Goal: Task Accomplishment & Management: Manage account settings

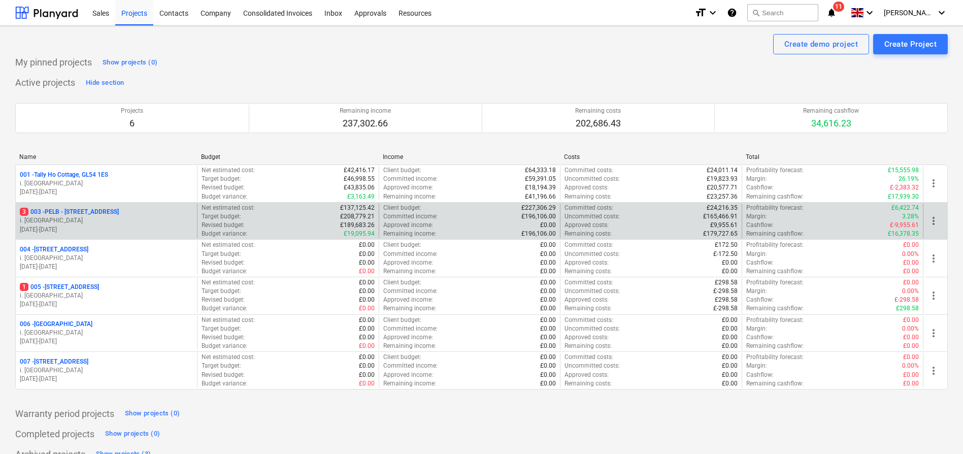
click at [86, 212] on p "3 003 - PELB - [GEOGRAPHIC_DATA], [GEOGRAPHIC_DATA], GL2 7NE" at bounding box center [69, 212] width 99 height 9
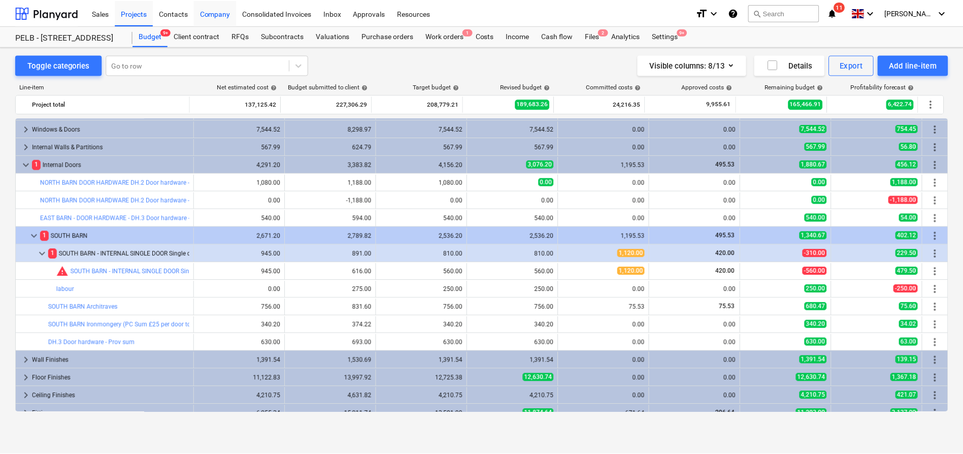
scroll to position [125, 0]
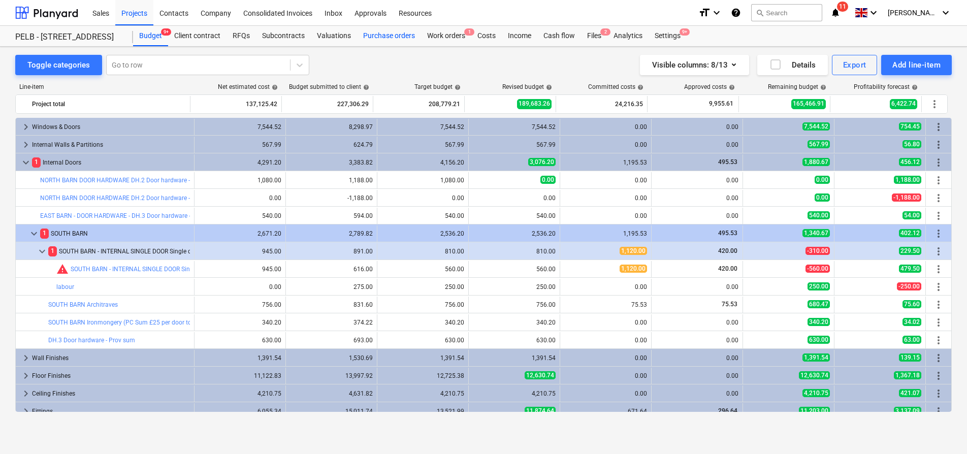
click at [371, 34] on div "Purchase orders" at bounding box center [389, 36] width 64 height 20
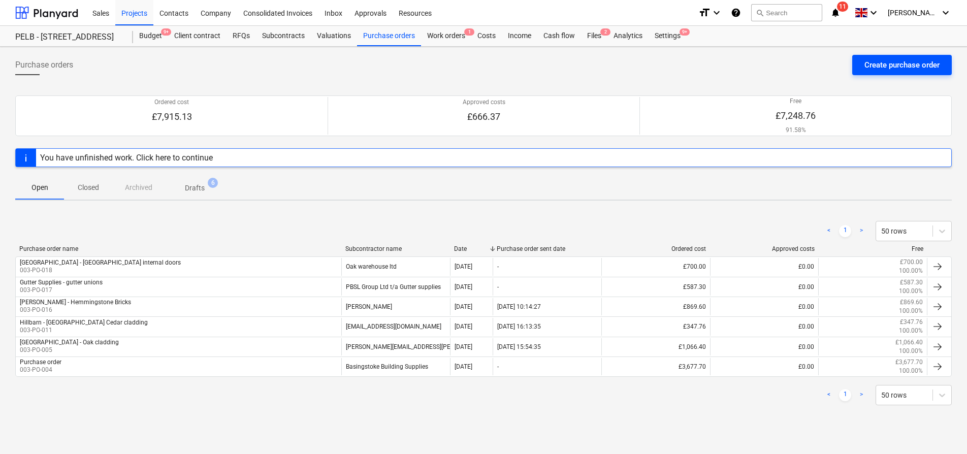
click at [876, 66] on div "Create purchase order" at bounding box center [901, 64] width 75 height 13
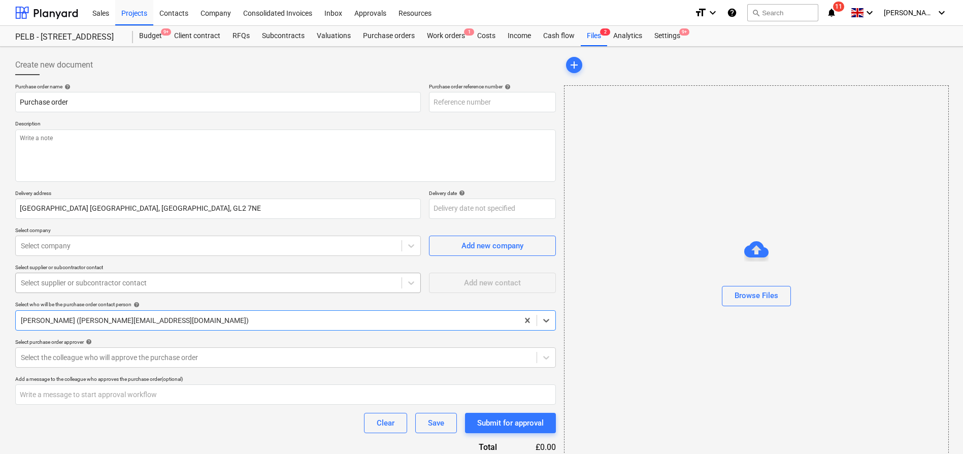
type textarea "x"
type input "003-PO-019"
drag, startPoint x: 154, startPoint y: 106, endPoint x: 13, endPoint y: 91, distance: 141.3
click at [13, 91] on div "Create new document Purchase order name help Purchase order Purchase order refe…" at bounding box center [285, 273] width 549 height 444
type textarea "x"
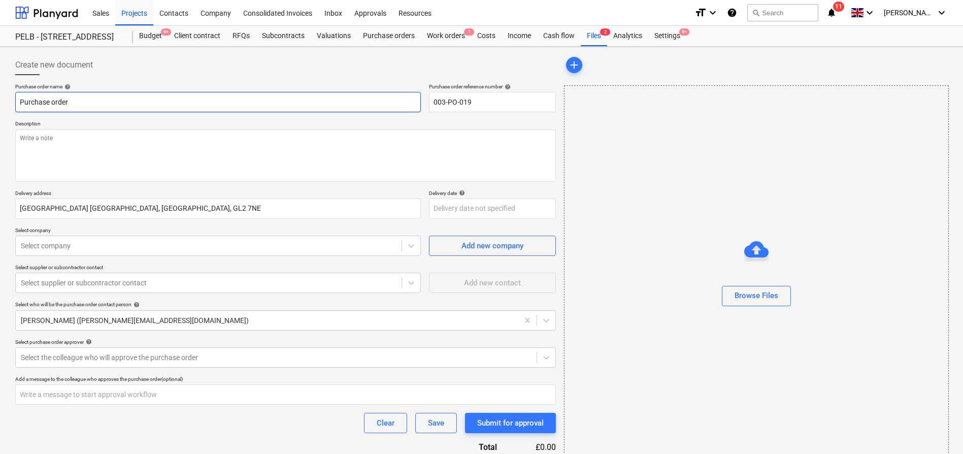
type input "N"
type textarea "x"
type input "Nic"
type textarea "x"
type input "Nick"
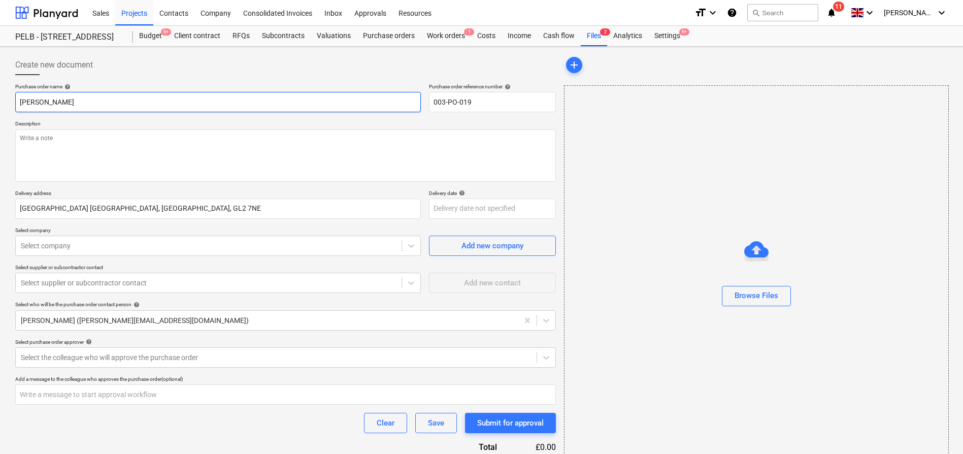
type textarea "x"
type input "Nicks"
type textarea "x"
type input "Nicks"
type textarea "x"
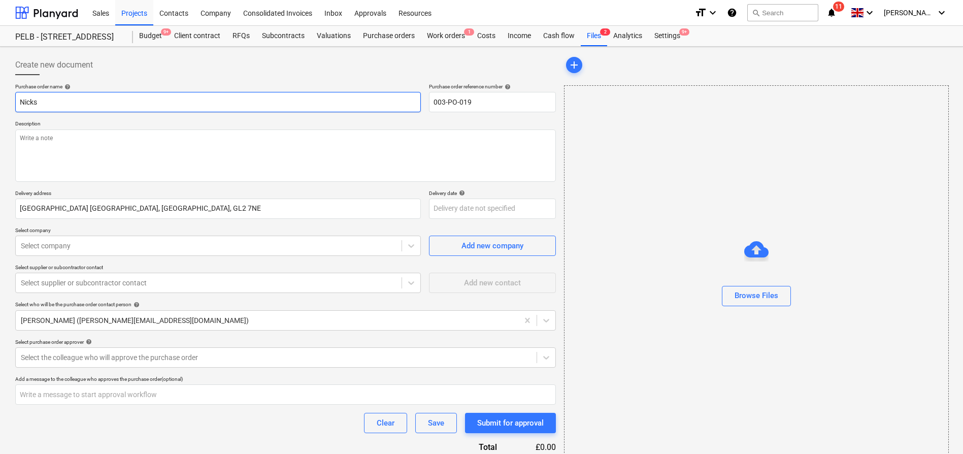
type input "Nicks t"
type textarea "x"
type input "Nicks tim"
type textarea "x"
type input "Nicks timb"
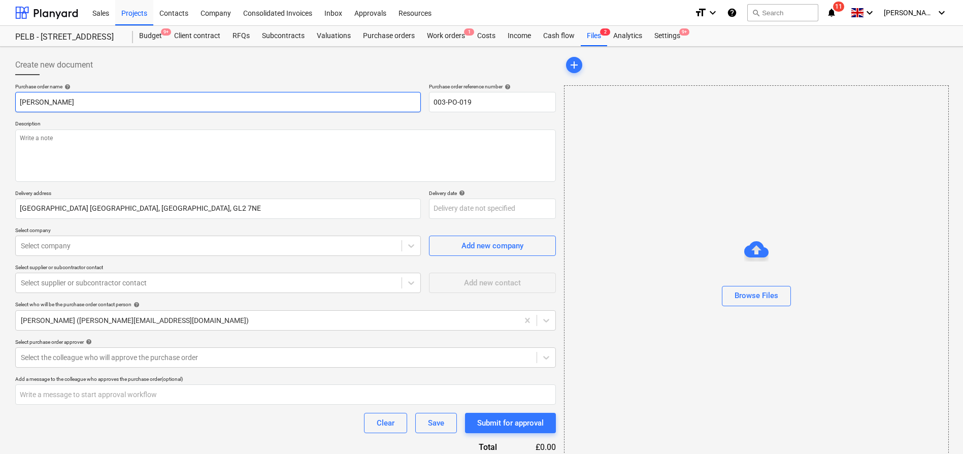
type textarea "x"
type input "Nicks timbe"
type textarea "x"
type input "Nicks timber"
type textarea "x"
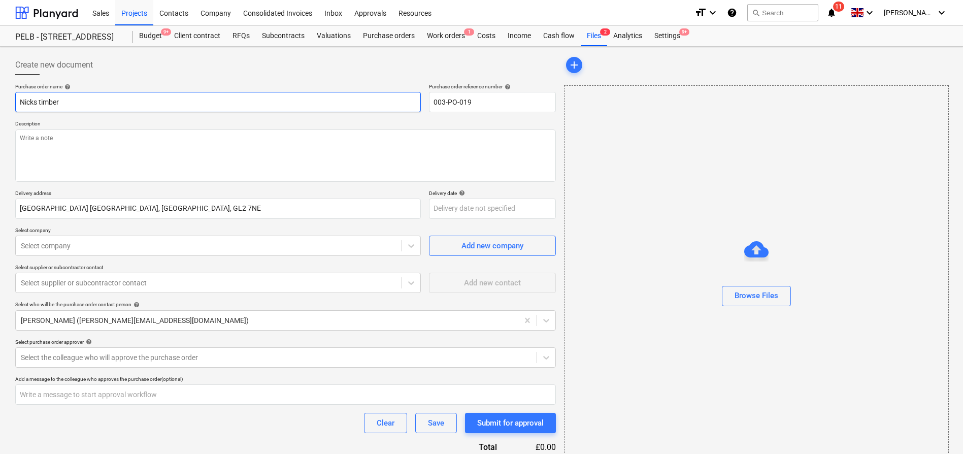
type input "Nicks timber"
type textarea "x"
type input "Nicks timber -"
type textarea "x"
type input "Nicks timber -"
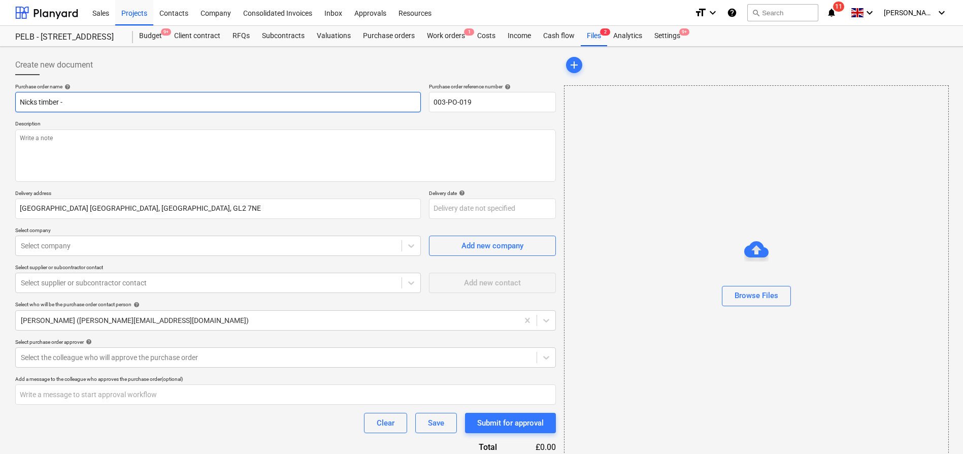
type textarea "x"
type input "Nicks timber - A"
type textarea "x"
type input "Nicks timber - Am"
type textarea "x"
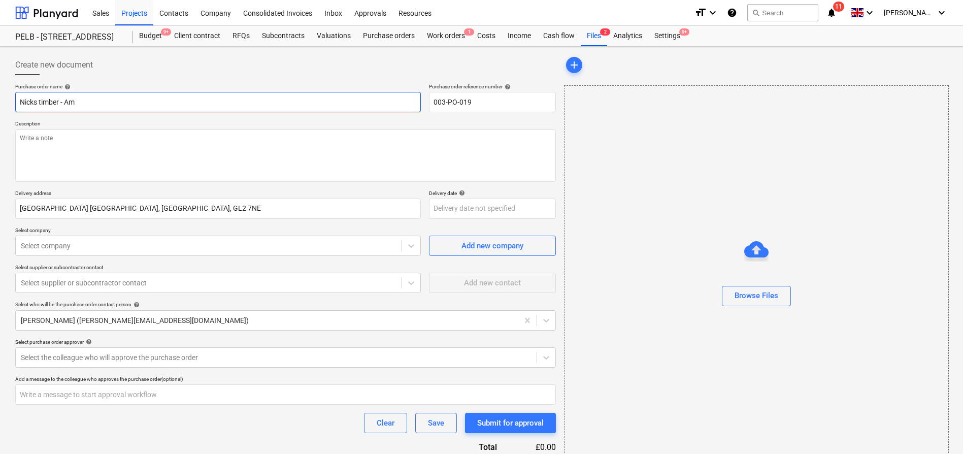
type input "Nicks timber - Ame"
type textarea "x"
type input "Nicks timber - Ameri"
type textarea "x"
type input "Nicks timber - Americ"
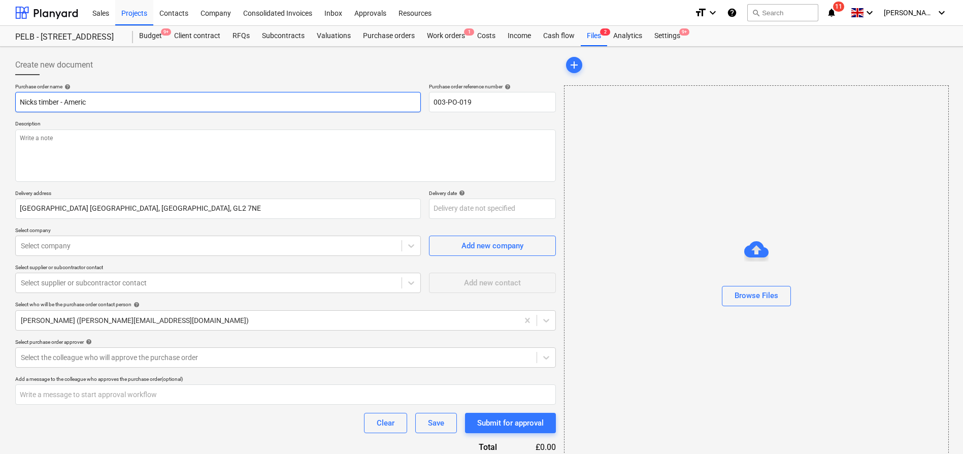
type textarea "x"
type input "Nicks timber - America"
type textarea "x"
type input "Nicks timber - America"
type textarea "x"
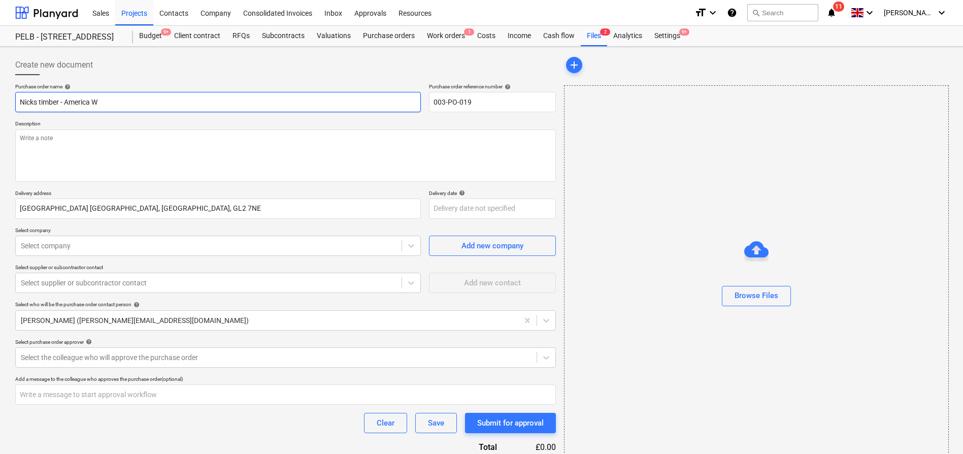
type input "Nicks timber - America Wh"
type textarea "x"
type input "Nicks timber - America Whi"
type textarea "x"
type input "Nicks timber - America Whit"
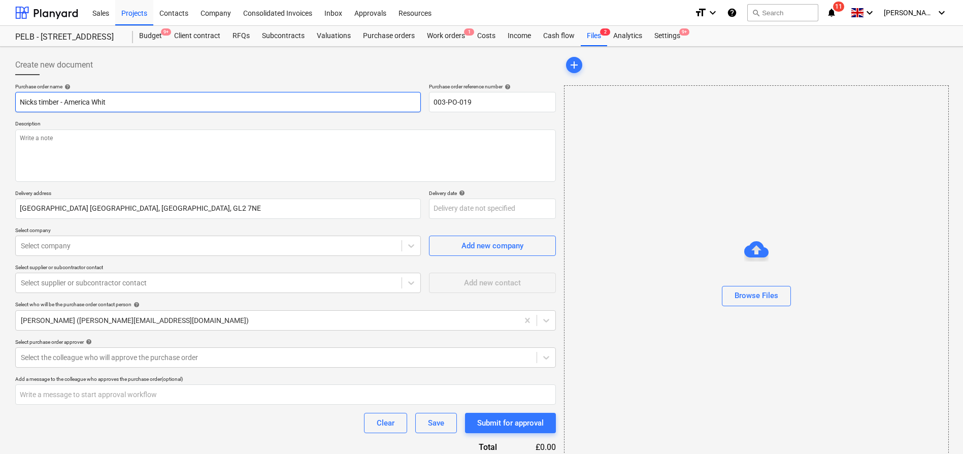
type textarea "x"
type input "Nicks timber - America White"
type textarea "x"
type input "Nicks timber - America White"
type textarea "x"
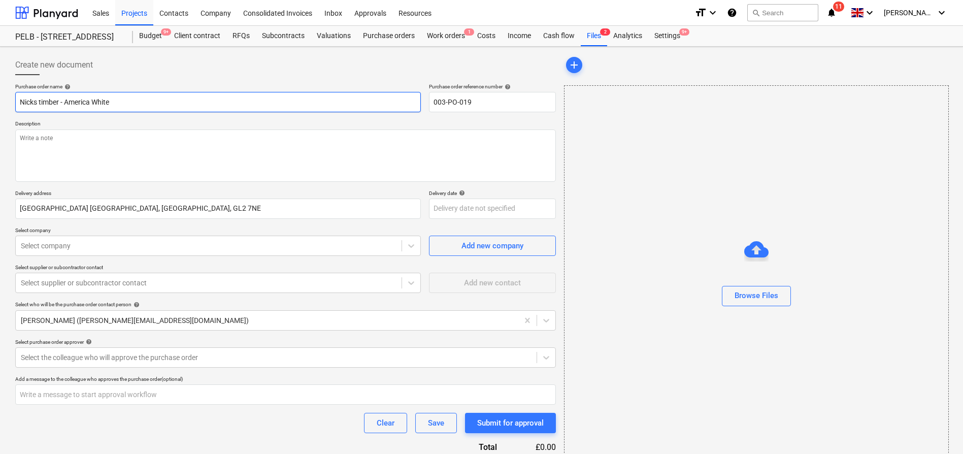
type input "Nicks timber - America White O"
type textarea "x"
type input "Nicks timber - America White Oa"
type textarea "x"
type input "Nicks timber - America White Oak"
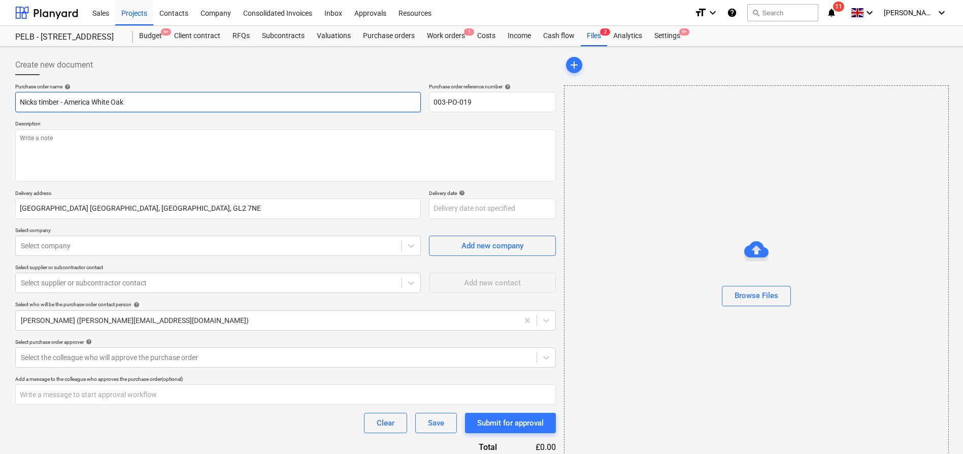
type textarea "x"
type input "Nicks timber - America White Oak P"
type textarea "x"
type input "Nicks timber - America White Oak PS"
type textarea "x"
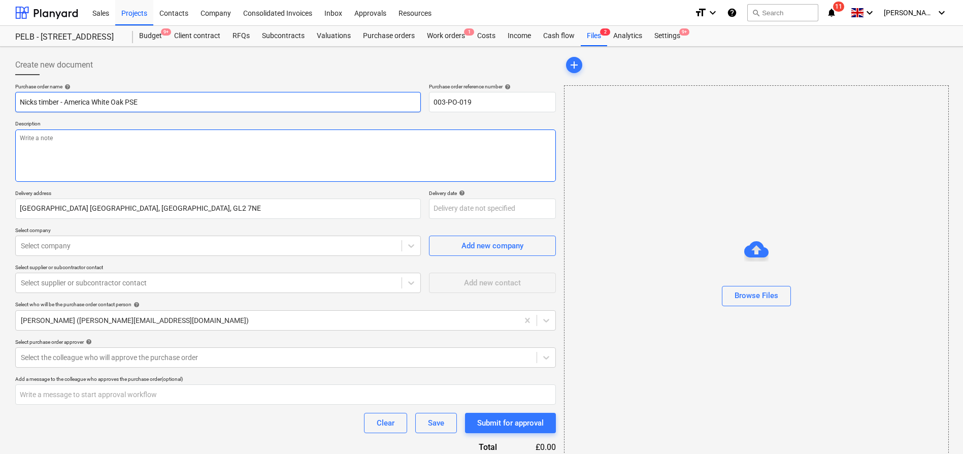
type input "Nicks timber - America White Oak PSE"
click at [61, 150] on textarea at bounding box center [285, 155] width 541 height 52
type textarea "x"
type textarea "A"
type textarea "x"
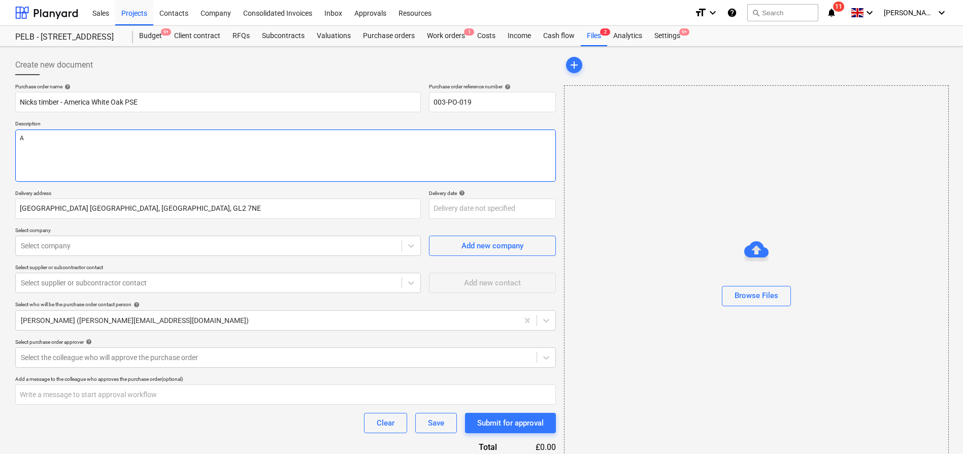
type textarea "Ad"
type textarea "x"
type textarea "Add"
type textarea "x"
type textarea "Addi"
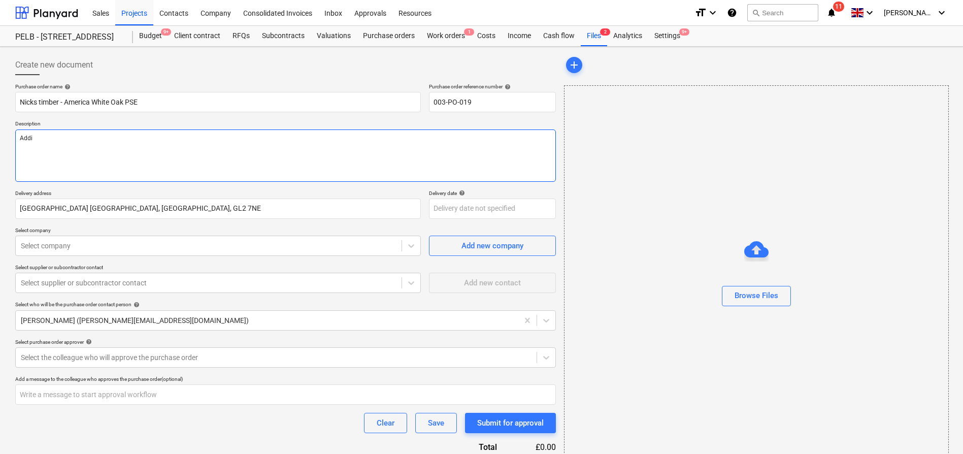
type textarea "x"
type textarea "Additi"
type textarea "x"
type textarea "Additio"
type textarea "x"
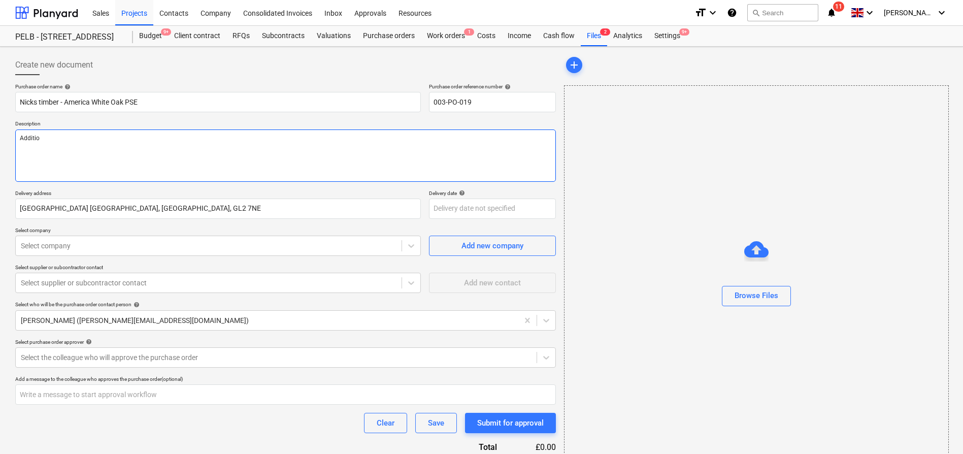
type textarea "Addition"
type textarea "x"
type textarea "Additiona"
type textarea "x"
type textarea "Additional"
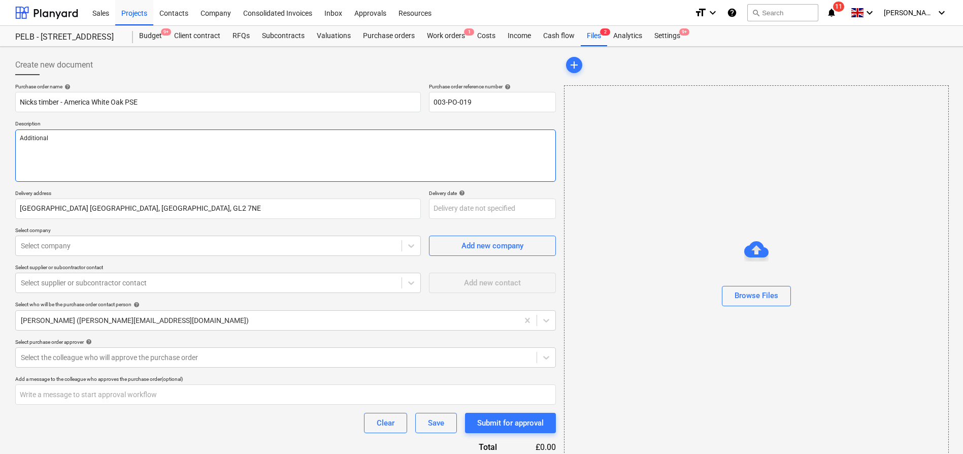
type textarea "x"
type textarea "Additional"
type textarea "x"
type textarea "Additional o"
type textarea "x"
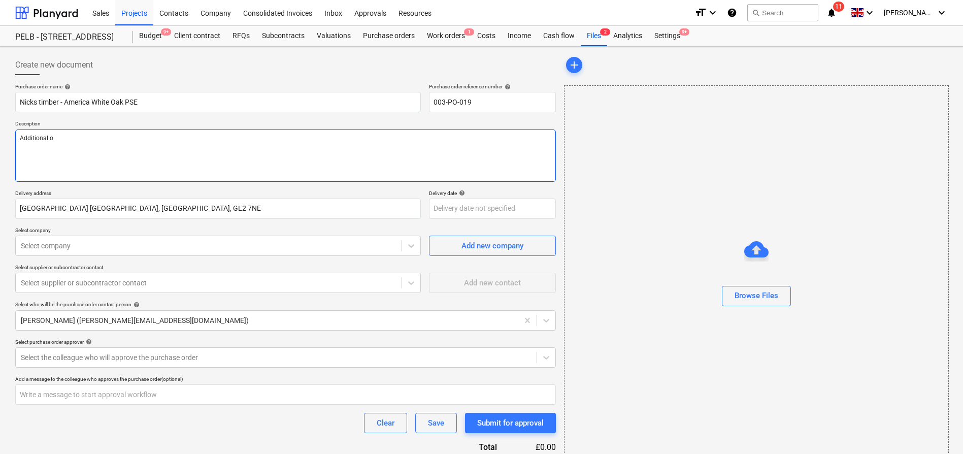
type textarea "Additional oa"
type textarea "x"
type textarea "Additional oak"
type textarea "x"
type textarea "Additional oak"
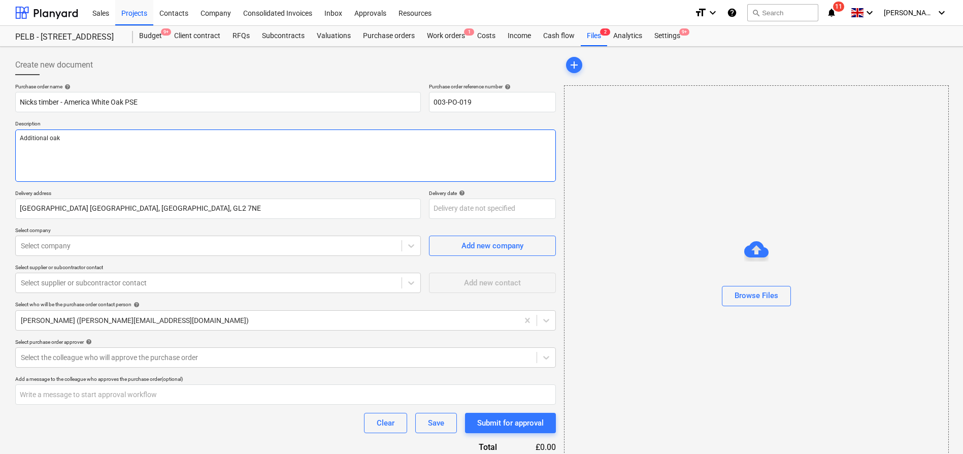
type textarea "x"
type textarea "Additional oak r"
type textarea "x"
type textarea "Additional oak re"
type textarea "x"
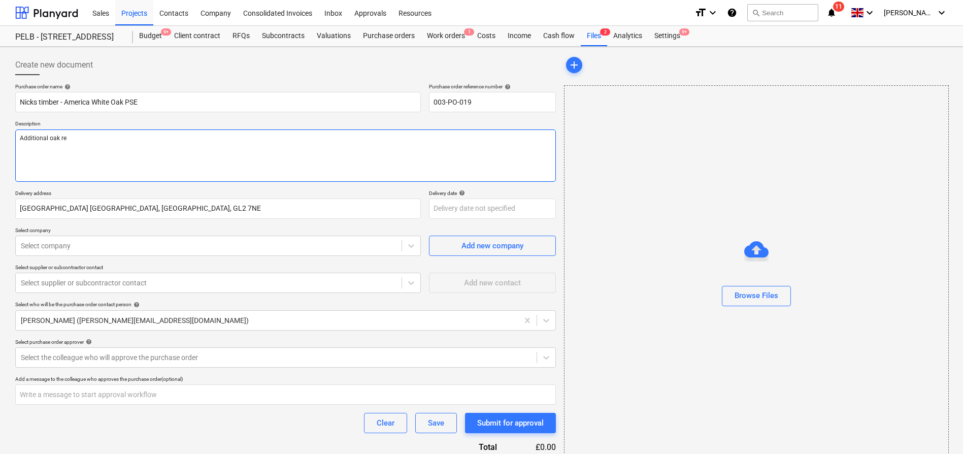
type textarea "Additional oak req"
type textarea "x"
type textarea "Additional oak requ"
type textarea "x"
type textarea "Additional oak requir"
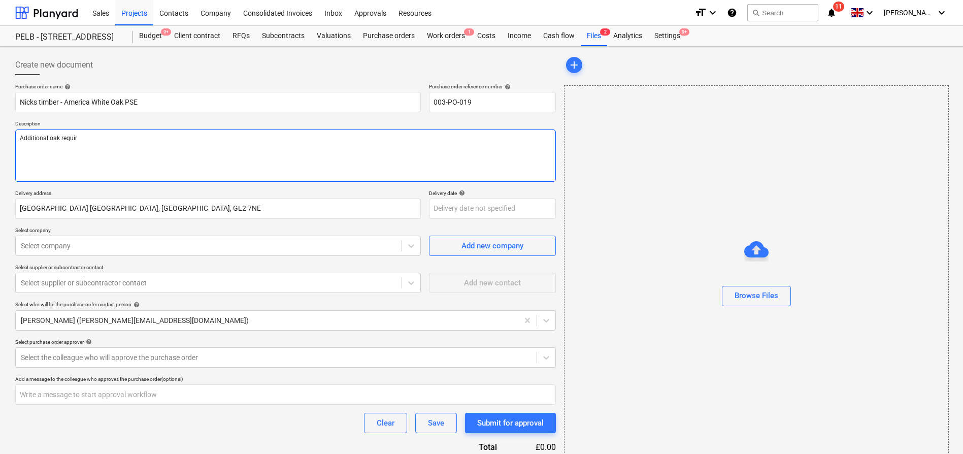
type textarea "x"
type textarea "Additional oak require"
type textarea "x"
type textarea "Additional oak required"
type textarea "x"
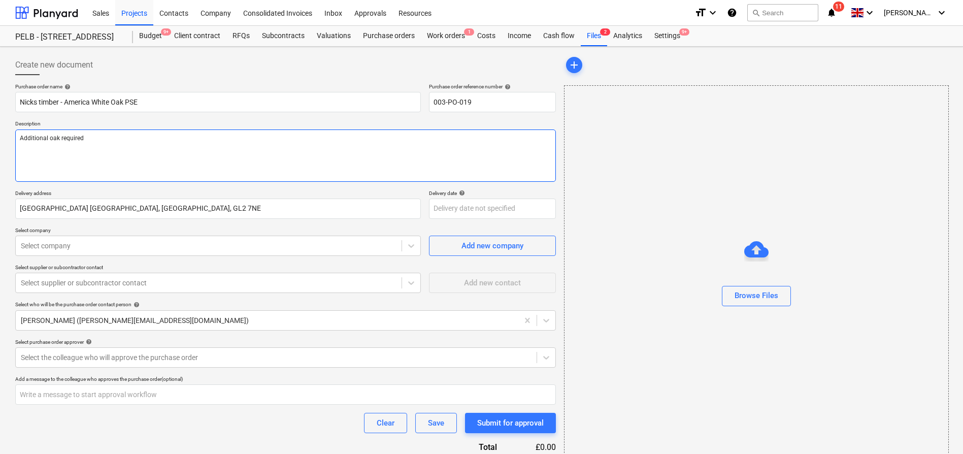
type textarea "Additional oak required"
type textarea "x"
type textarea "Additional oak required f"
type textarea "x"
type textarea "Additional oak required fo"
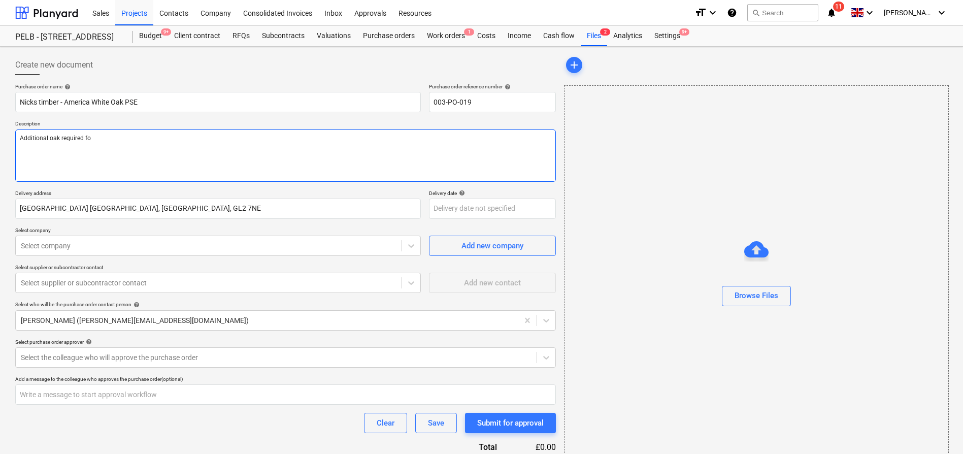
type textarea "x"
type textarea "Additional oak required for"
type textarea "x"
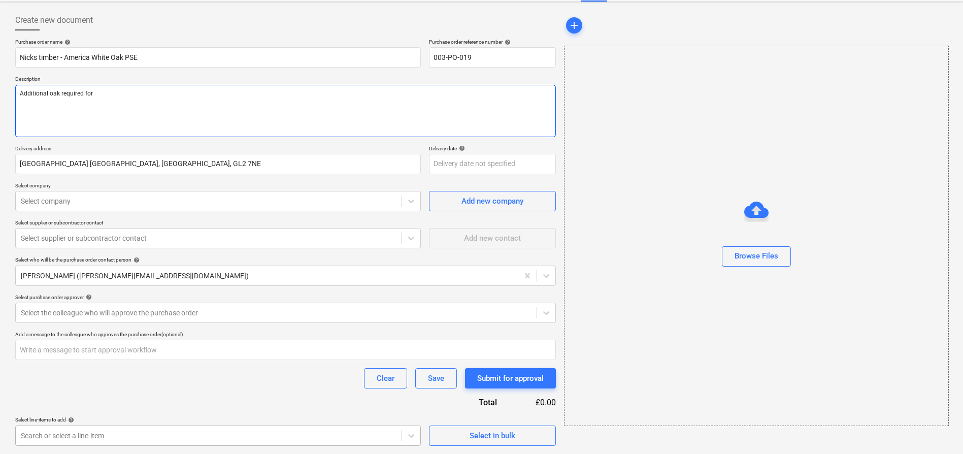
type textarea "Additional oak required for"
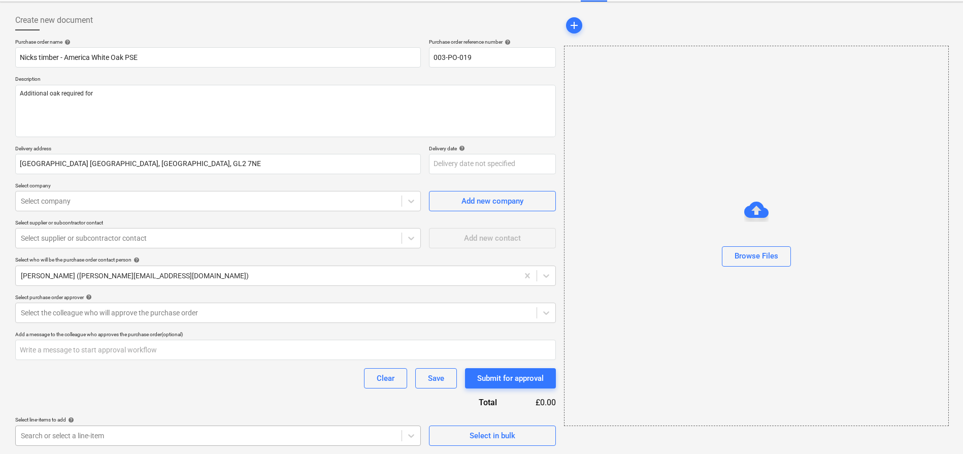
type textarea "x"
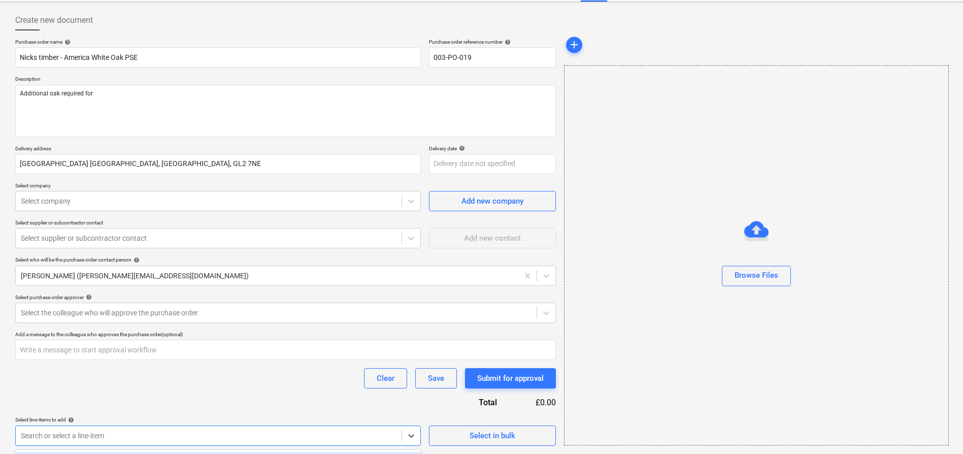
click at [176, 409] on body "Sales Projects Contacts Company Consolidated Invoices Inbox Approvals Resources…" at bounding box center [481, 182] width 963 height 454
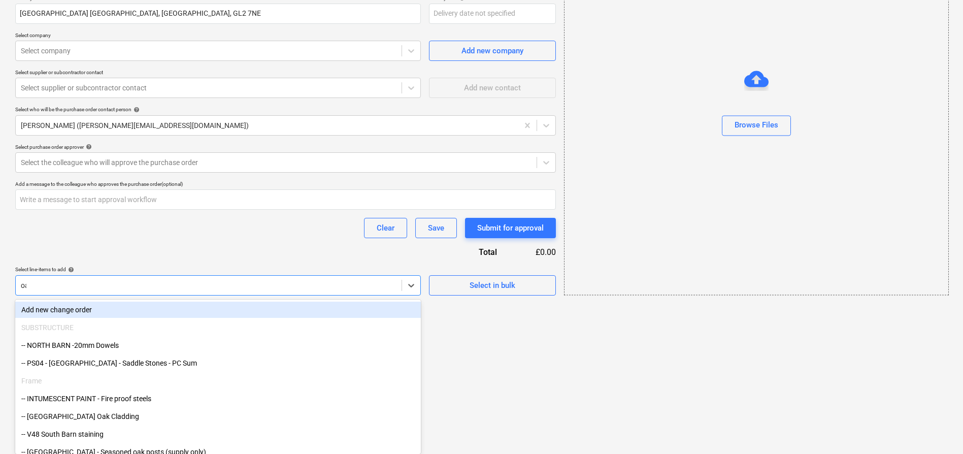
type input "oak"
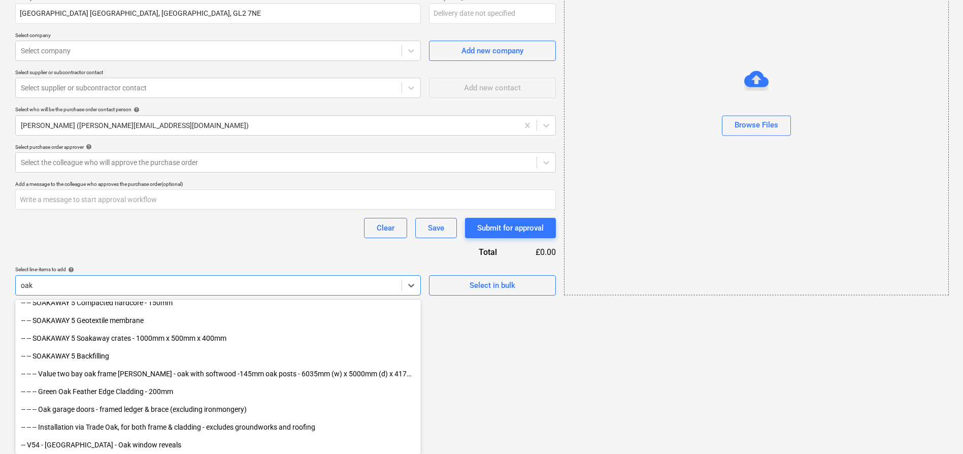
scroll to position [665, 0]
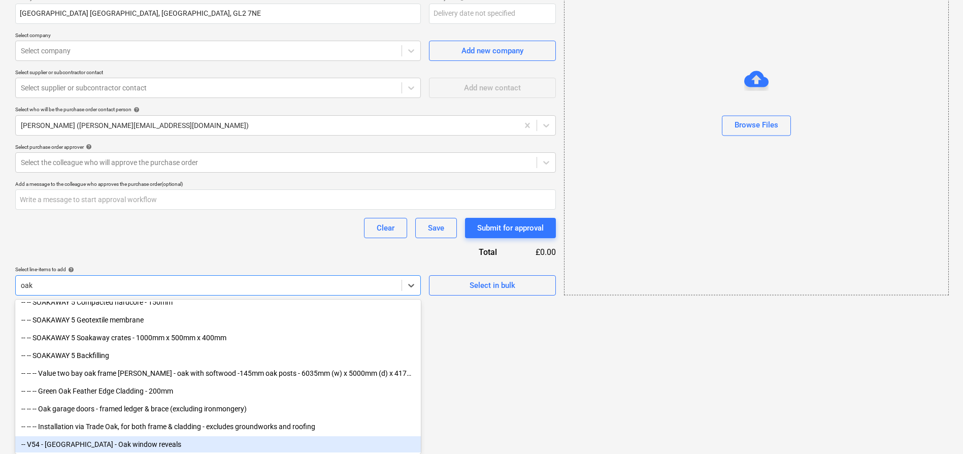
drag, startPoint x: 206, startPoint y: 445, endPoint x: 203, endPoint y: 451, distance: 6.8
click at [206, 445] on div "-- V54 - North Barn - Oak window reveals" at bounding box center [218, 444] width 406 height 16
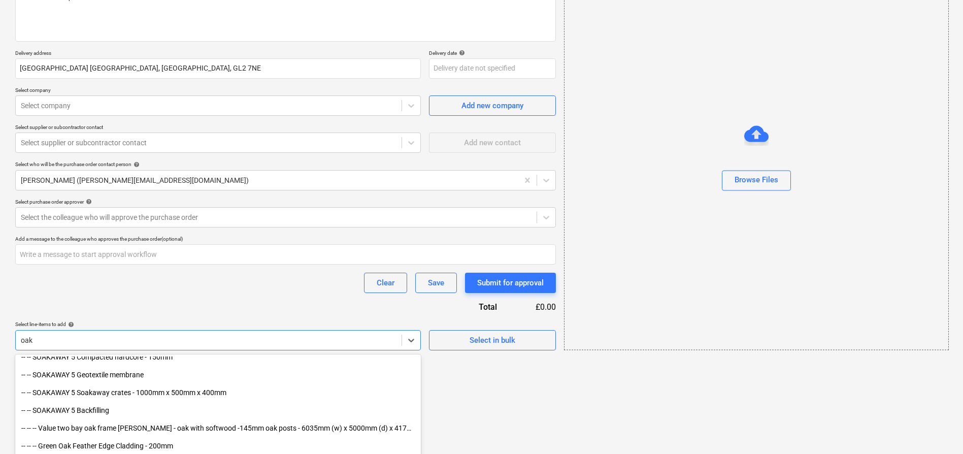
type textarea "x"
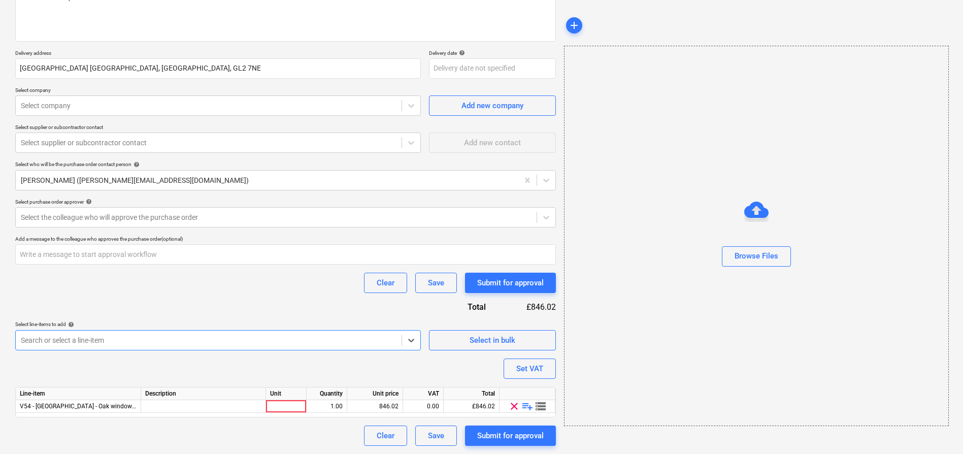
scroll to position [0, 0]
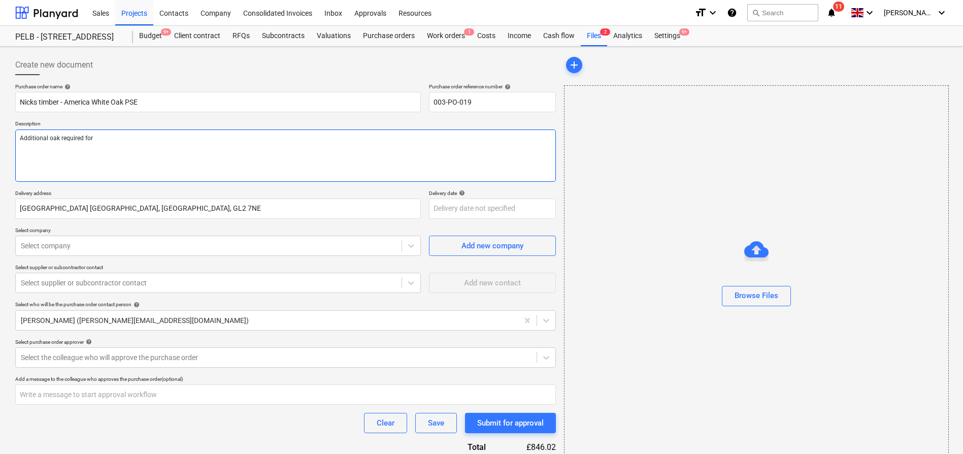
click at [179, 153] on textarea "Additional oak required for" at bounding box center [285, 155] width 541 height 52
type textarea "x"
type textarea "Additional oak required for"
type textarea "x"
type textarea "Additional oak required forV"
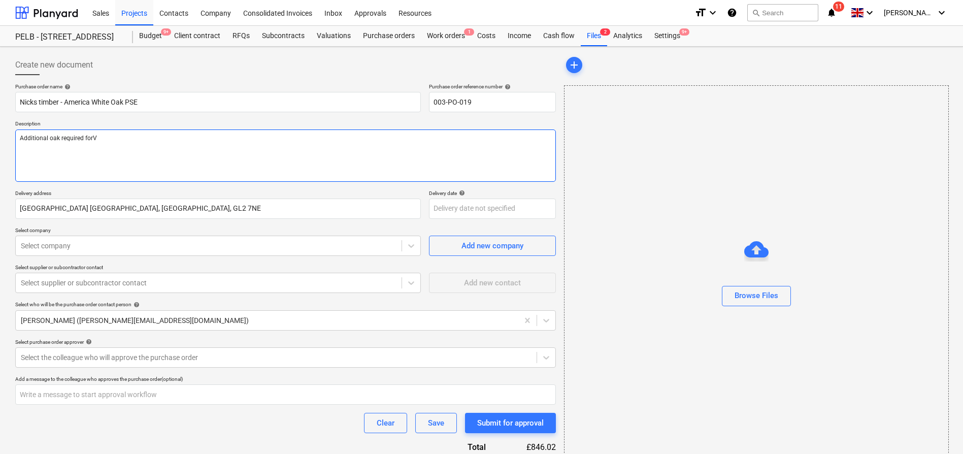
type textarea "x"
type textarea "Additional oak required for"
type textarea "x"
type textarea "Additional oak required for"
type textarea "x"
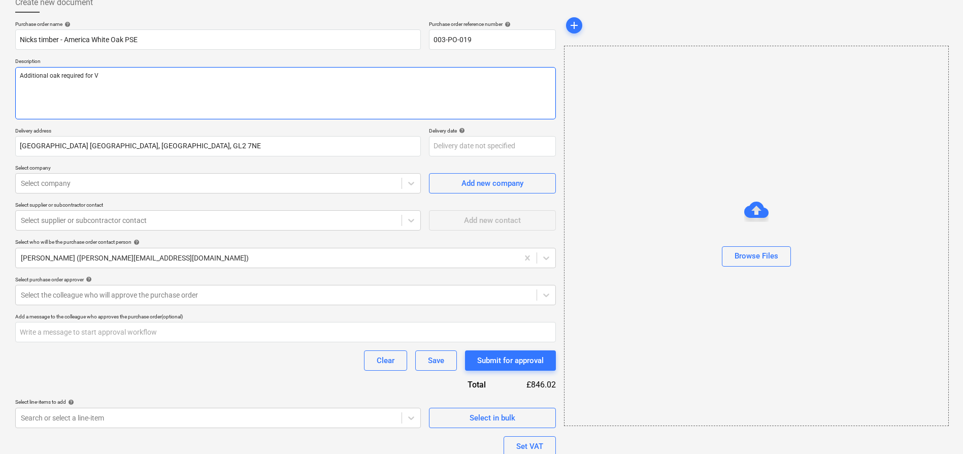
scroll to position [140, 0]
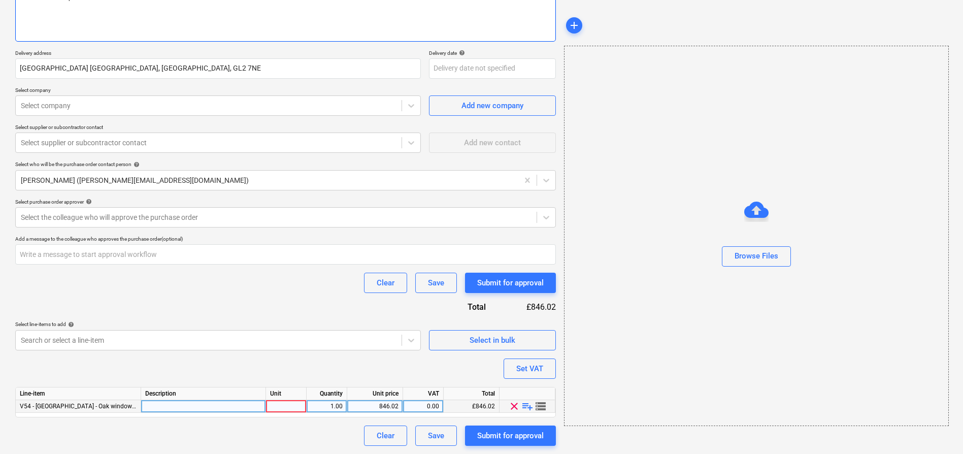
type textarea "Additional oak required for V"
type textarea "x"
click at [296, 403] on div at bounding box center [286, 406] width 41 height 13
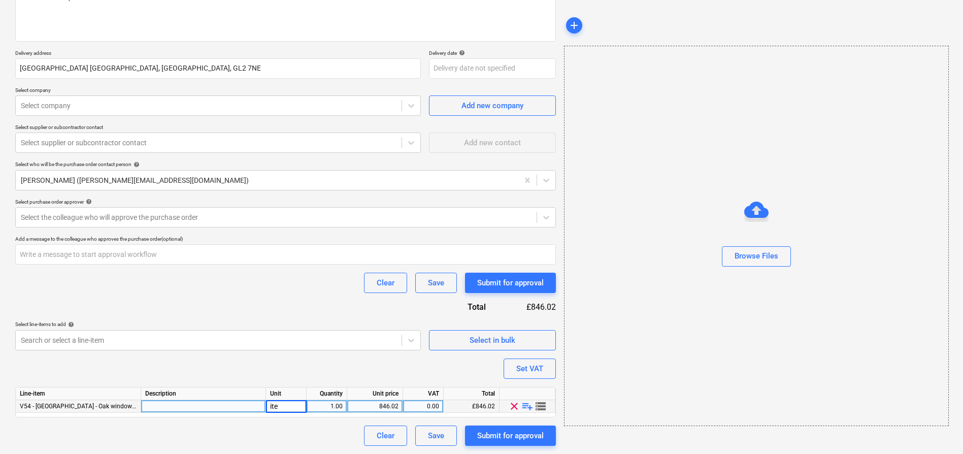
type input "item"
click at [245, 298] on div "Purchase order name help Nicks timber - America White Oak PSE Purchase order re…" at bounding box center [285, 194] width 541 height 503
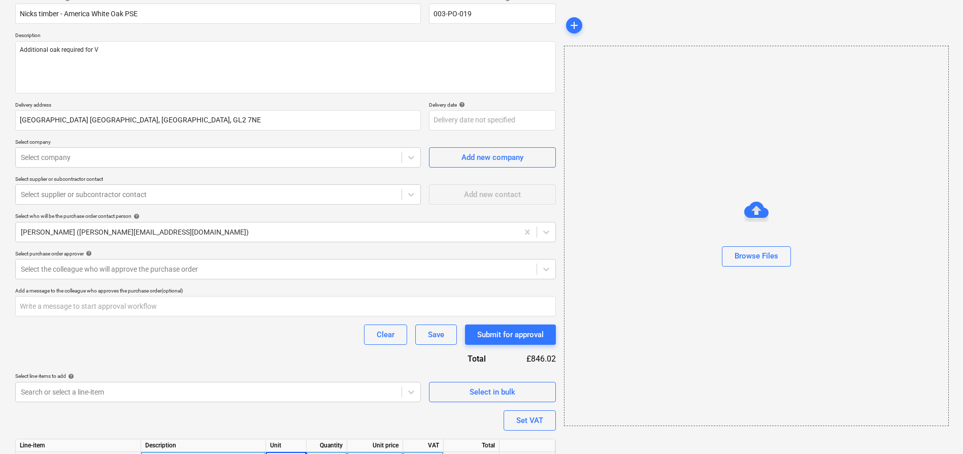
scroll to position [37, 0]
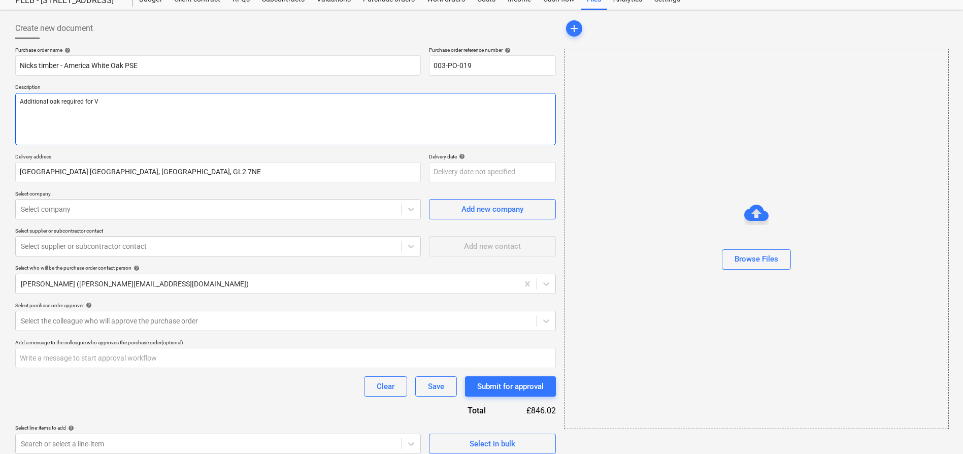
click at [145, 121] on textarea "Additional oak required for V" at bounding box center [285, 119] width 541 height 52
type textarea "x"
type textarea "Additional oak required for V5"
type textarea "x"
type textarea "Additional oak required for V54"
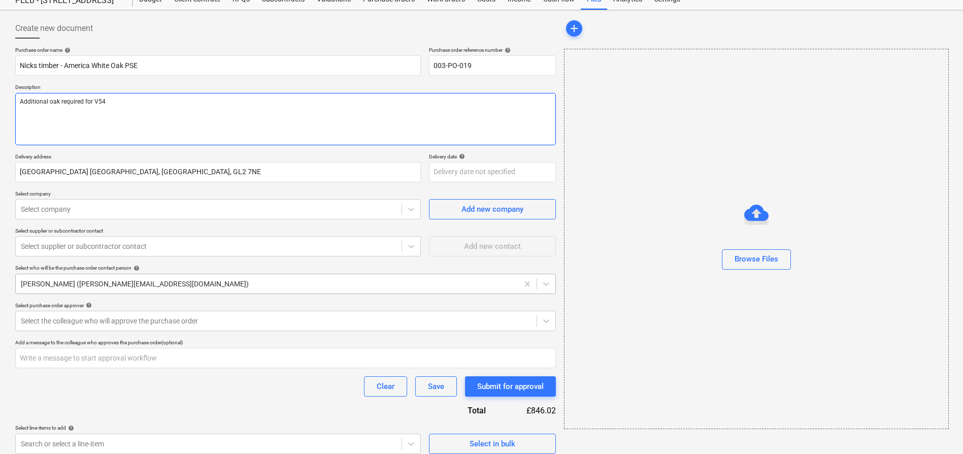
type textarea "x"
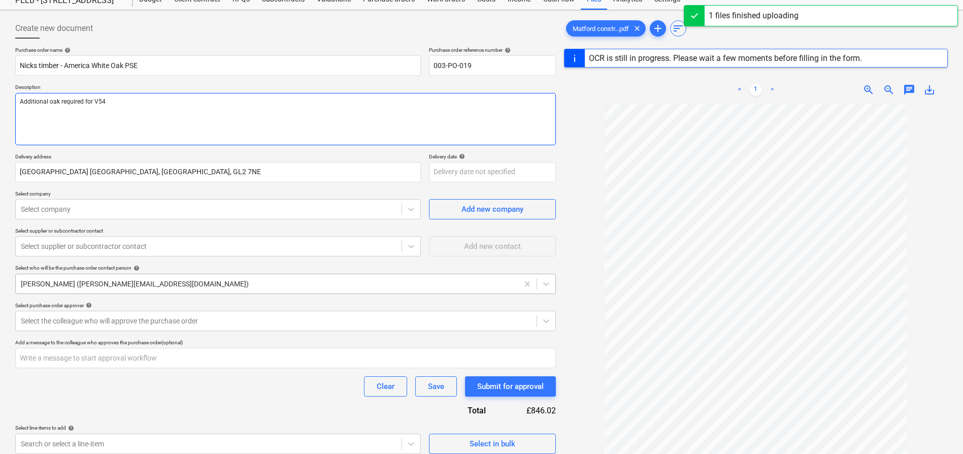
scroll to position [39, 0]
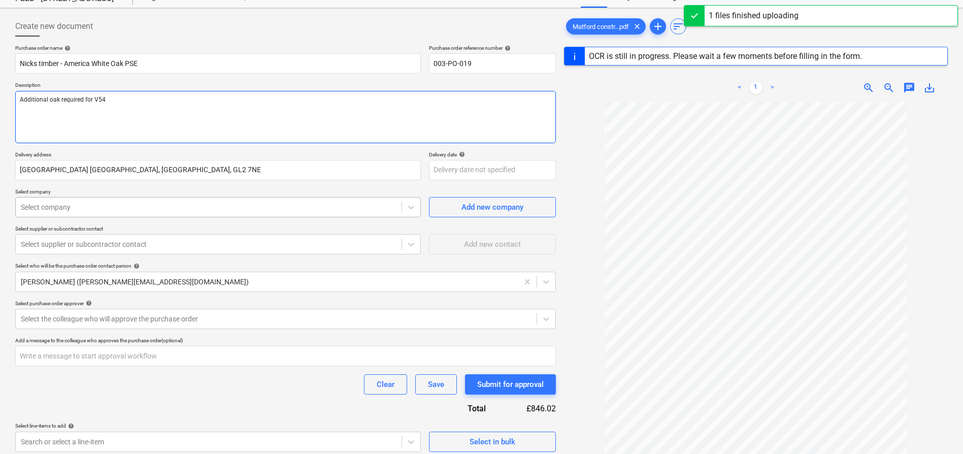
type textarea "Additional oak required for V54"
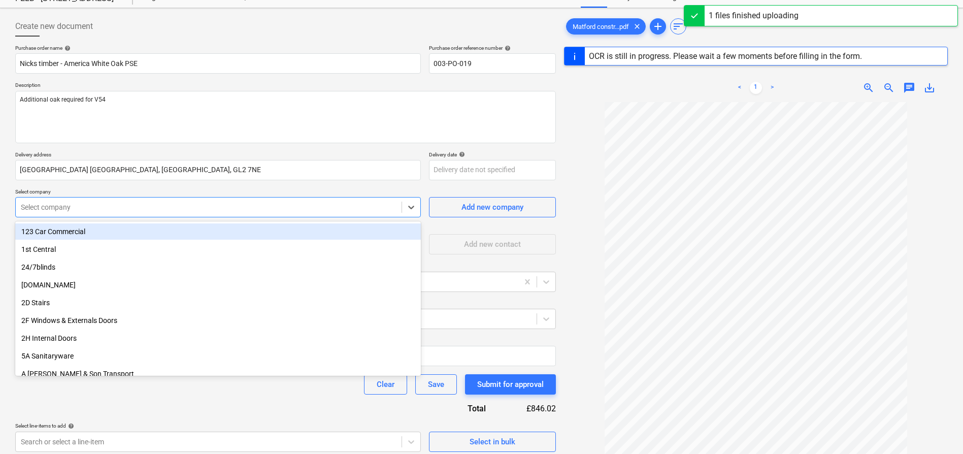
type textarea "x"
click at [172, 213] on div "Select company" at bounding box center [209, 207] width 386 height 14
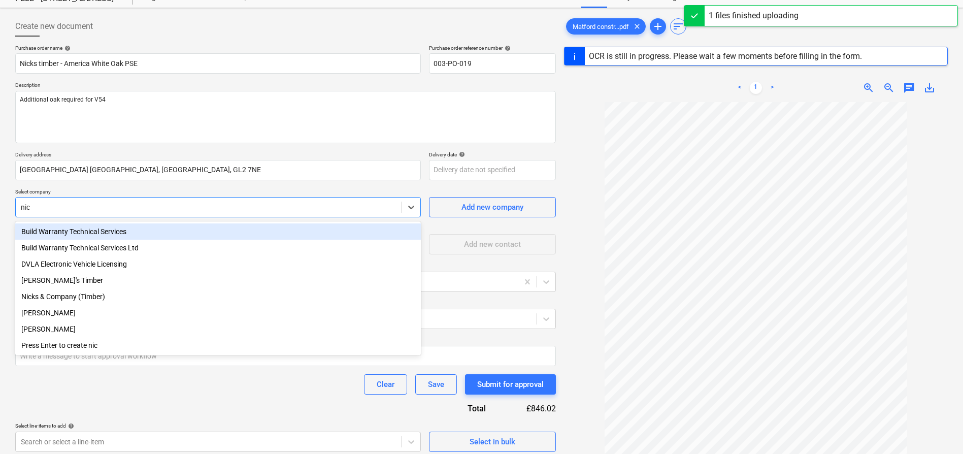
type input "nick"
type textarea "x"
type input "nicks"
type textarea "x"
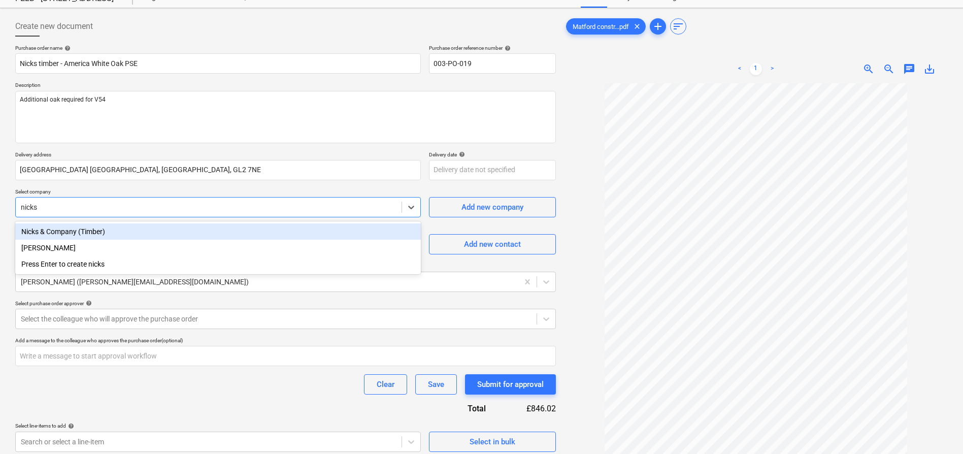
click at [164, 224] on div "Nicks & Company (Timber)" at bounding box center [218, 231] width 406 height 16
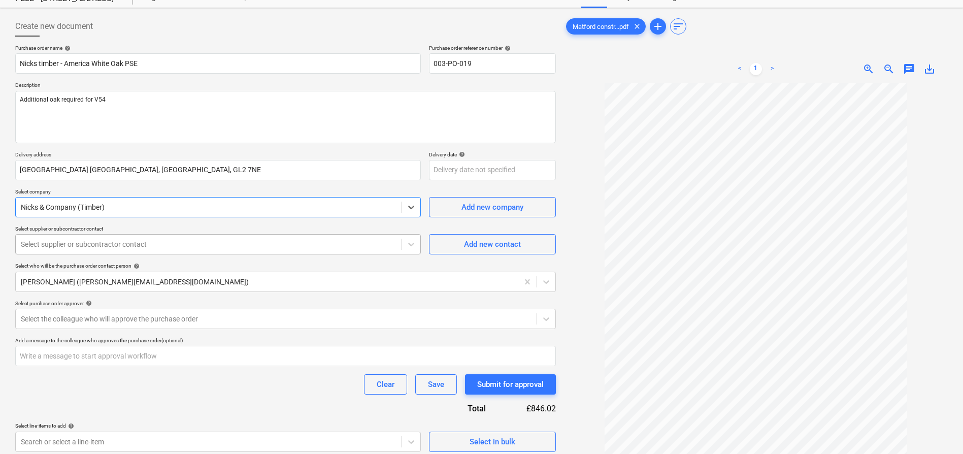
click at [147, 246] on div at bounding box center [209, 244] width 376 height 10
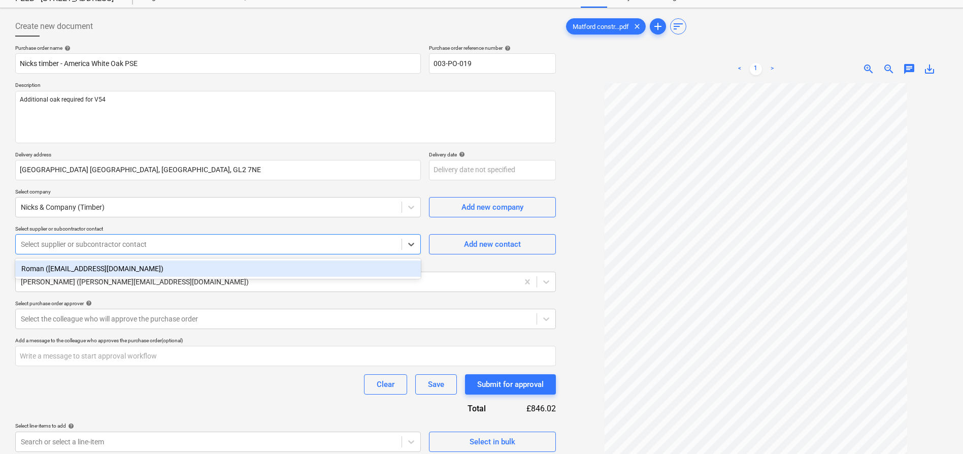
click at [147, 261] on div "Roman ([EMAIL_ADDRESS][DOMAIN_NAME])" at bounding box center [218, 268] width 406 height 16
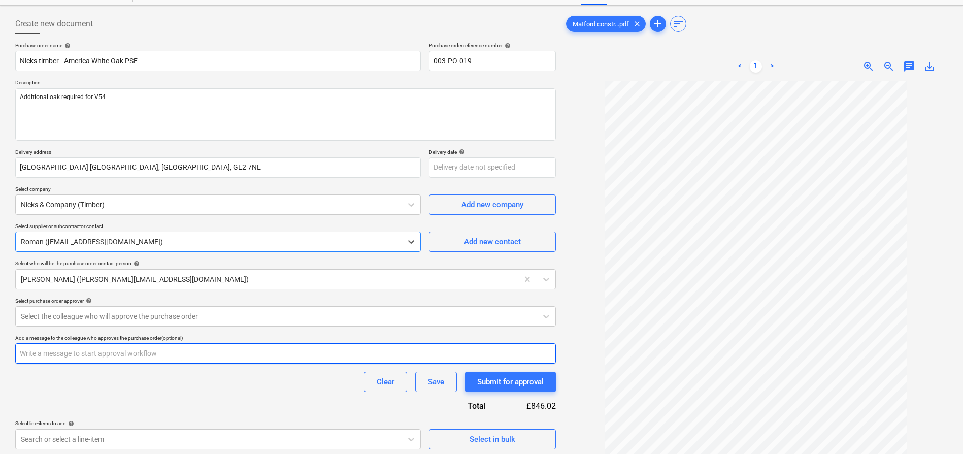
scroll to position [43, 0]
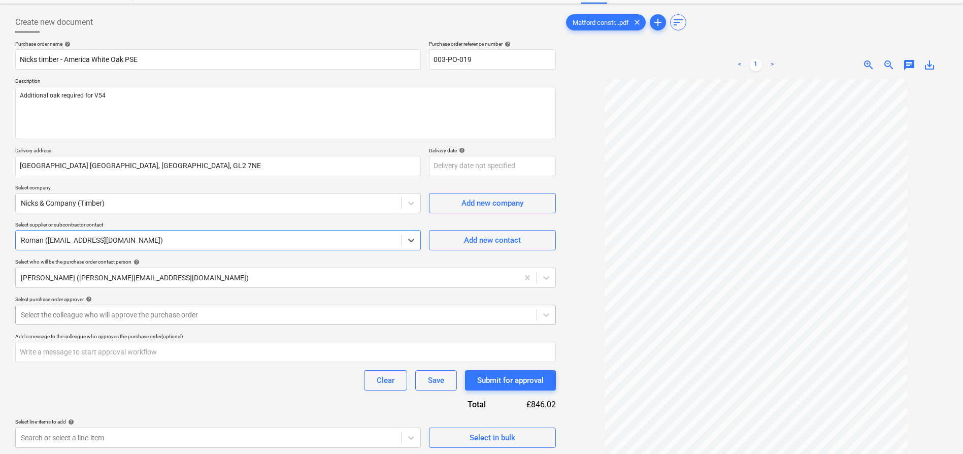
click at [219, 316] on div at bounding box center [276, 315] width 511 height 10
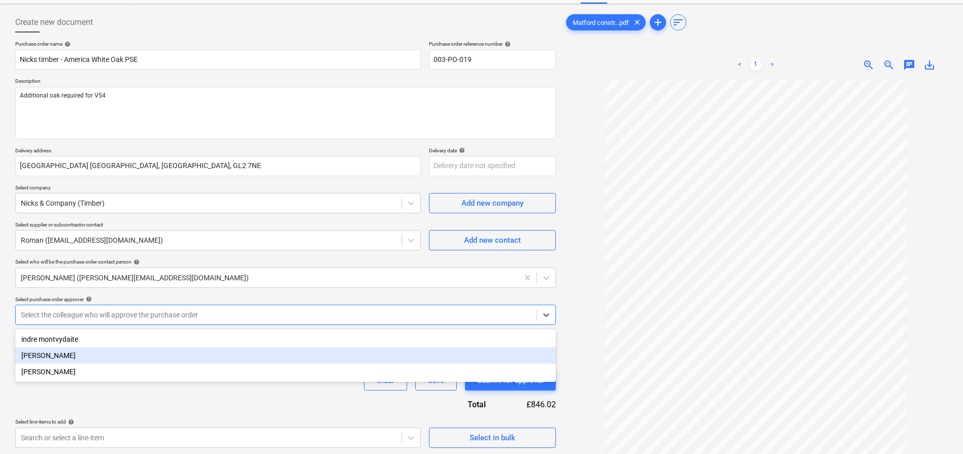
click at [193, 353] on div "Harry Ford" at bounding box center [285, 355] width 541 height 16
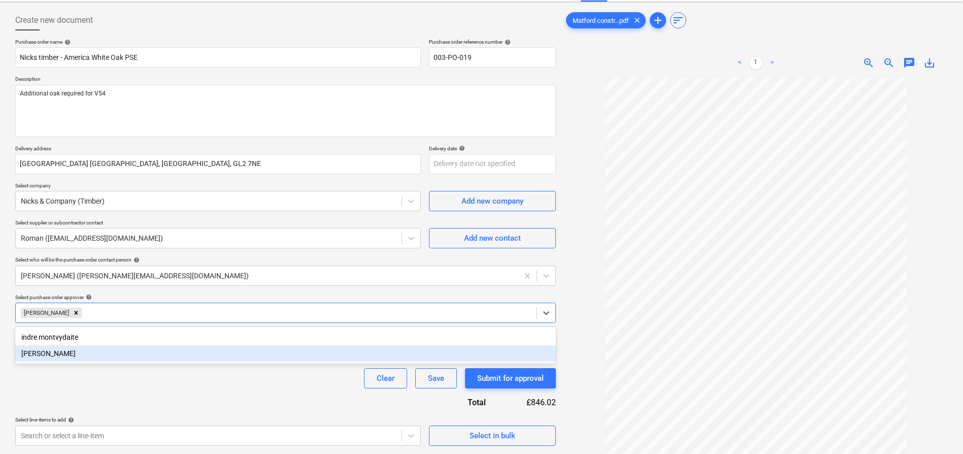
click at [272, 390] on div "Purchase order name help Nicks timber - America White Oak PSE Purchase order re…" at bounding box center [285, 290] width 541 height 503
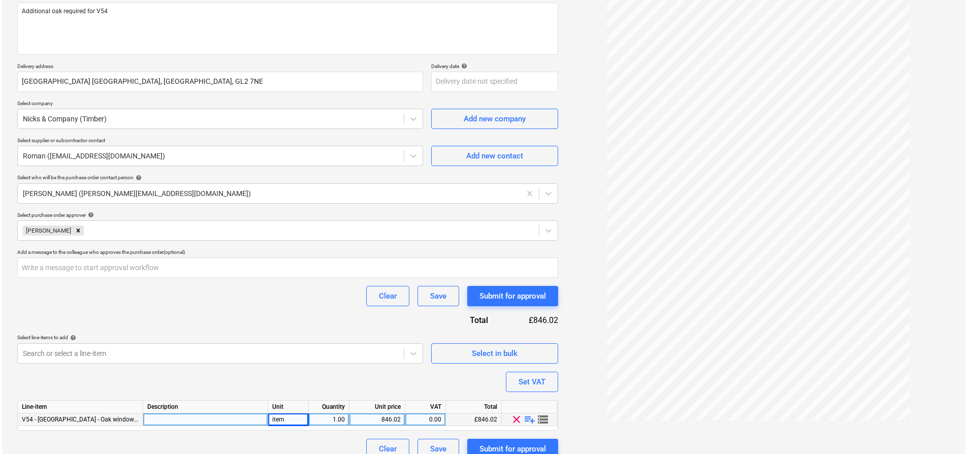
scroll to position [140, 0]
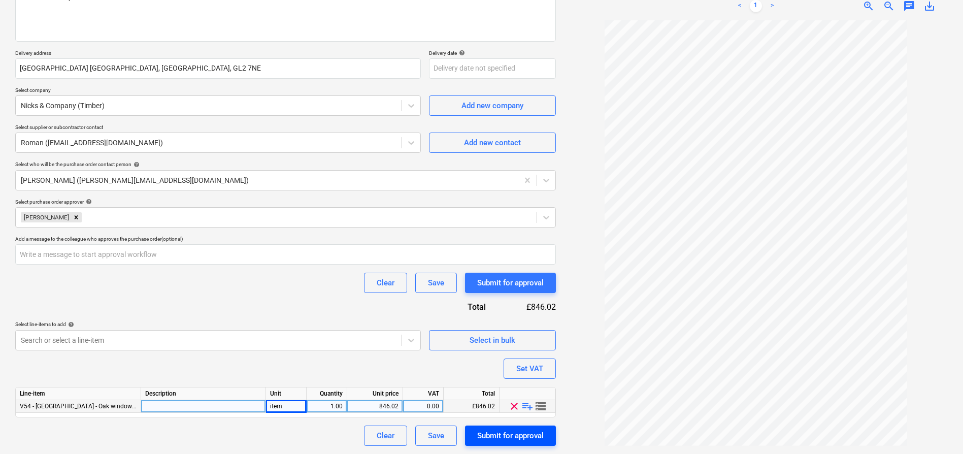
click at [500, 439] on div "Submit for approval" at bounding box center [510, 435] width 67 height 13
type textarea "x"
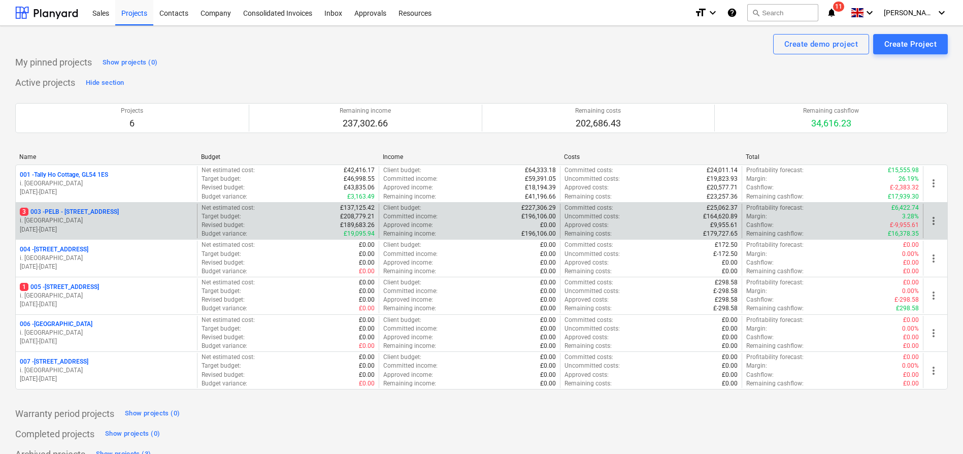
click at [89, 216] on p "3 003 - PELB - [GEOGRAPHIC_DATA], [GEOGRAPHIC_DATA], GL2 7NE" at bounding box center [69, 212] width 99 height 9
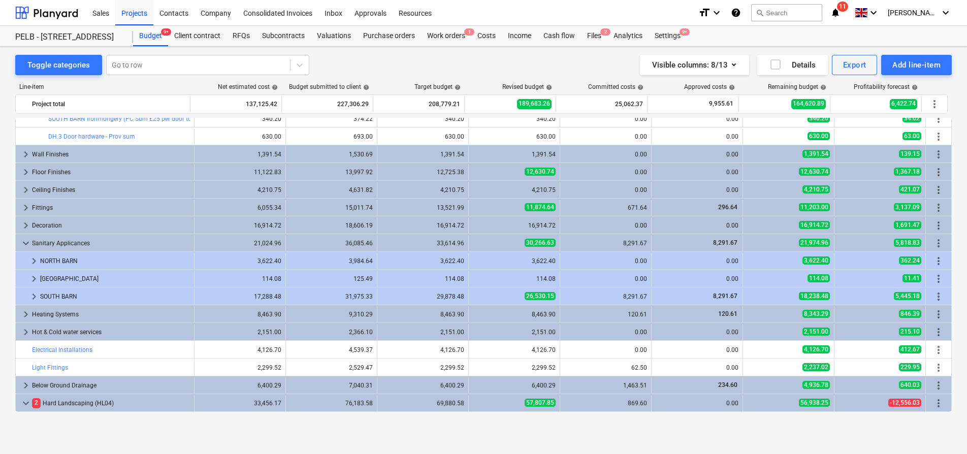
scroll to position [315, 0]
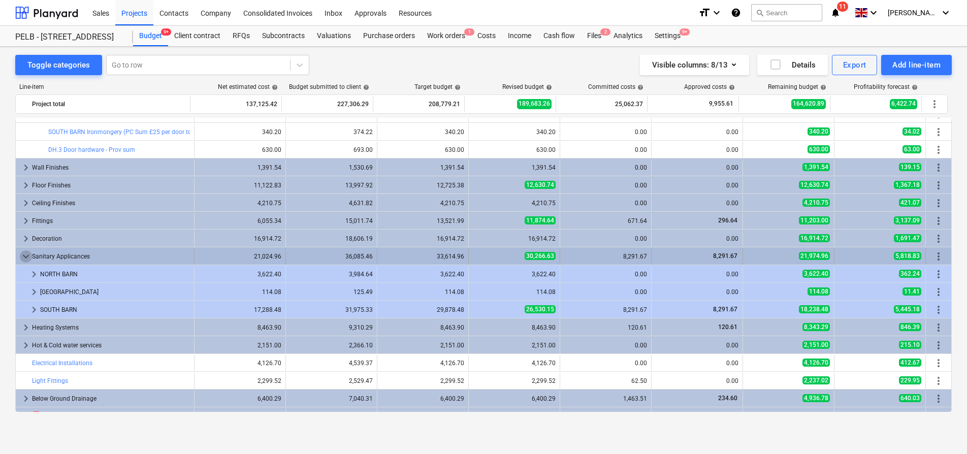
click at [25, 256] on span "keyboard_arrow_down" at bounding box center [26, 256] width 12 height 12
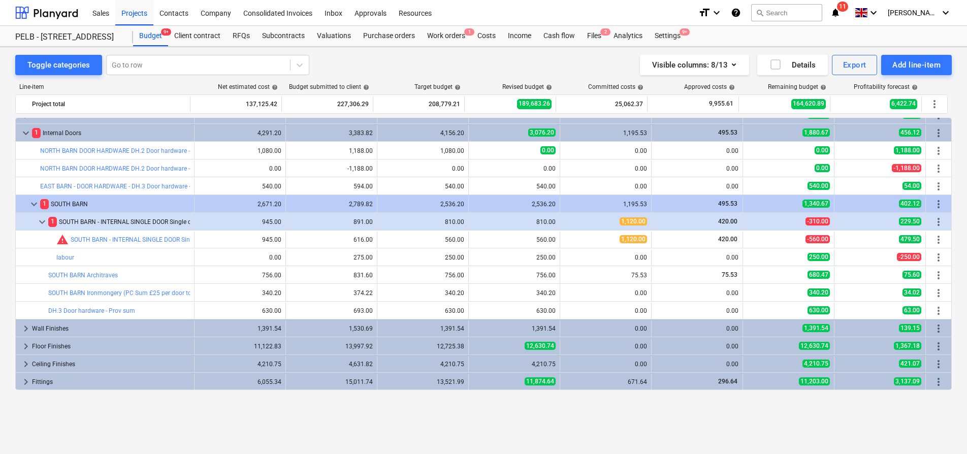
scroll to position [73, 0]
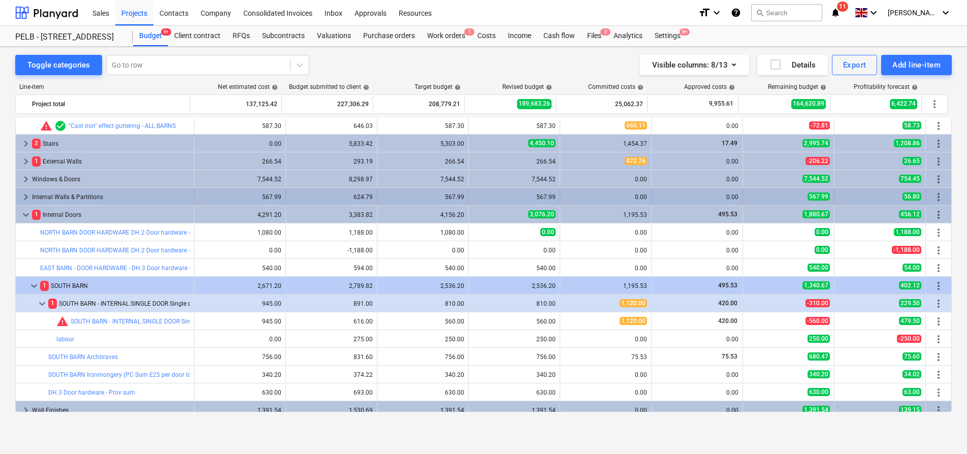
click at [24, 195] on span "keyboard_arrow_right" at bounding box center [26, 197] width 12 height 12
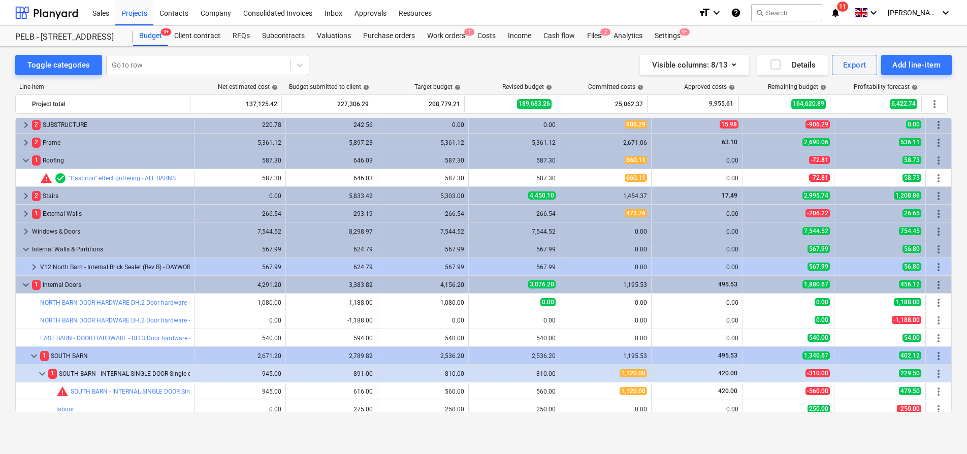
scroll to position [0, 0]
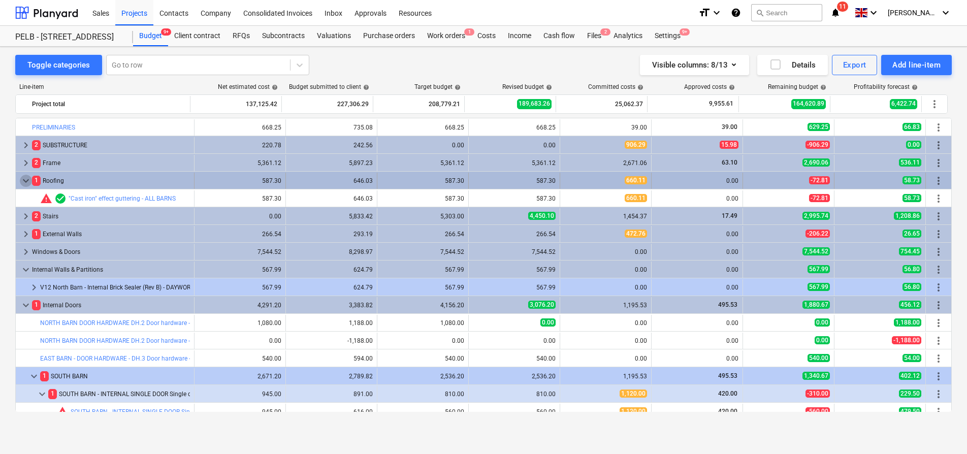
click at [24, 180] on span "keyboard_arrow_down" at bounding box center [26, 181] width 12 height 12
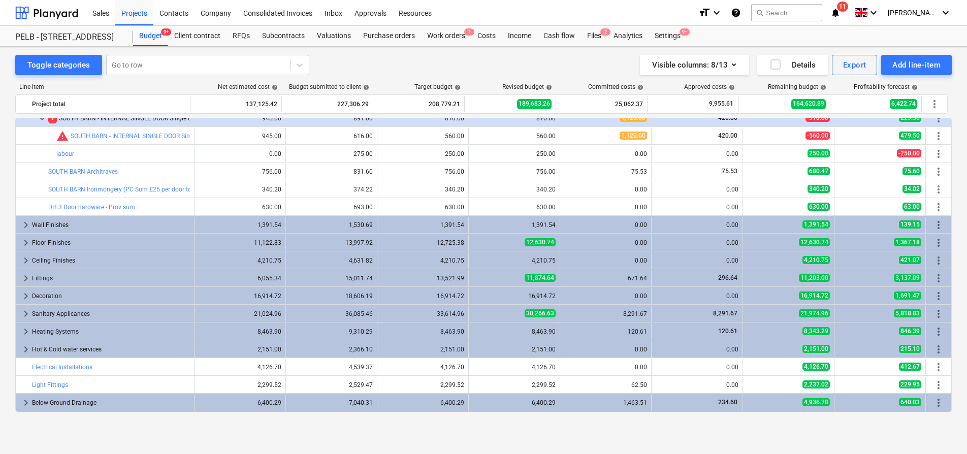
scroll to position [263, 0]
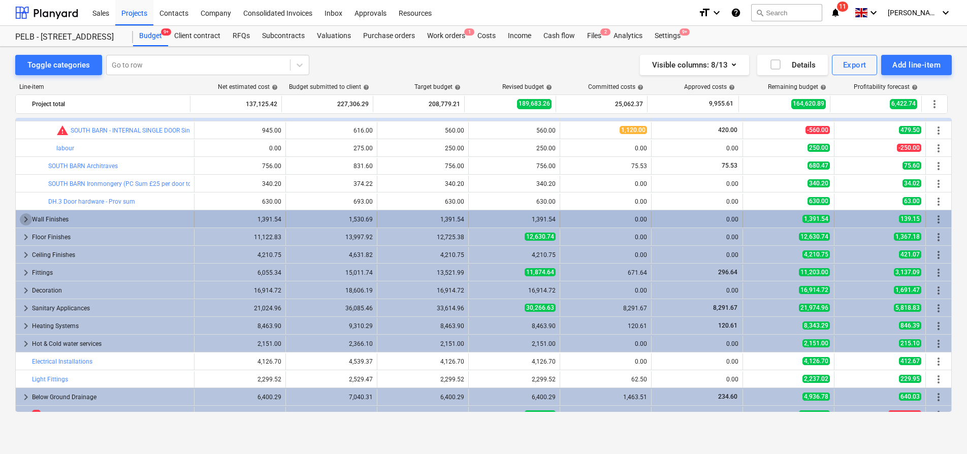
click at [20, 217] on span "keyboard_arrow_right" at bounding box center [26, 219] width 12 height 12
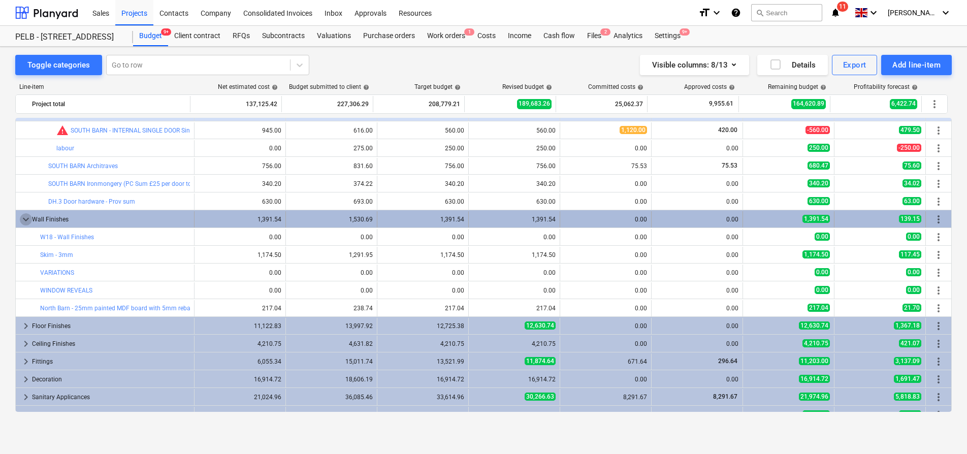
click at [26, 219] on span "keyboard_arrow_down" at bounding box center [26, 219] width 12 height 12
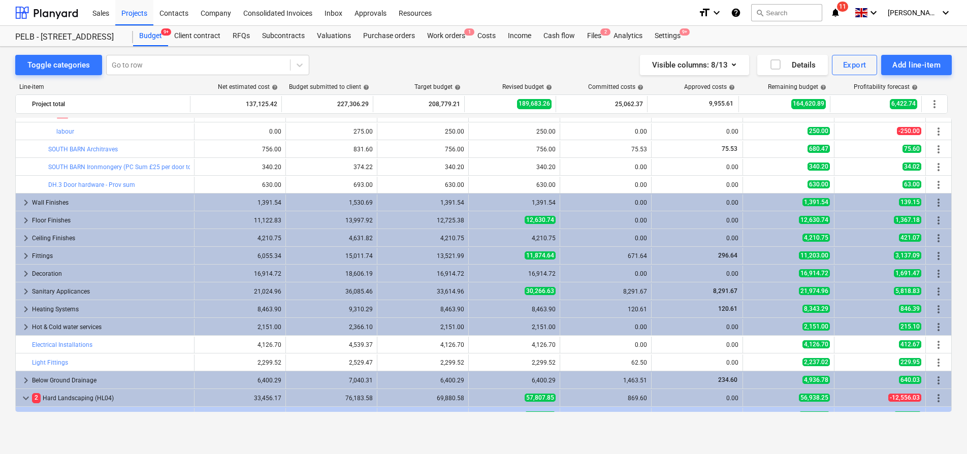
scroll to position [283, 0]
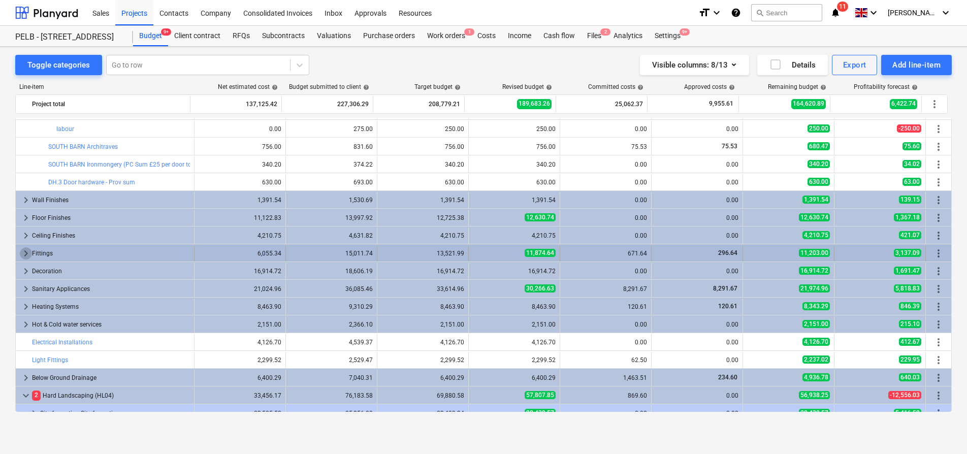
click at [27, 258] on span "keyboard_arrow_right" at bounding box center [26, 253] width 12 height 12
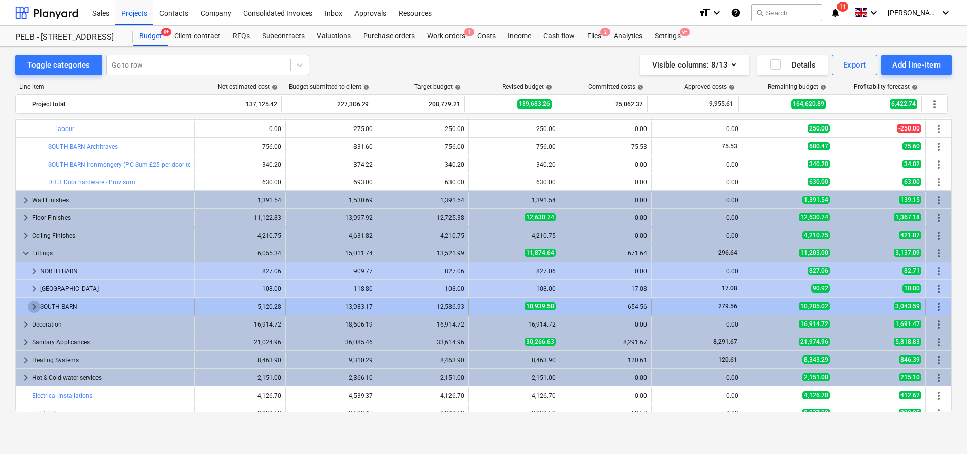
click at [36, 308] on span "keyboard_arrow_right" at bounding box center [34, 307] width 12 height 12
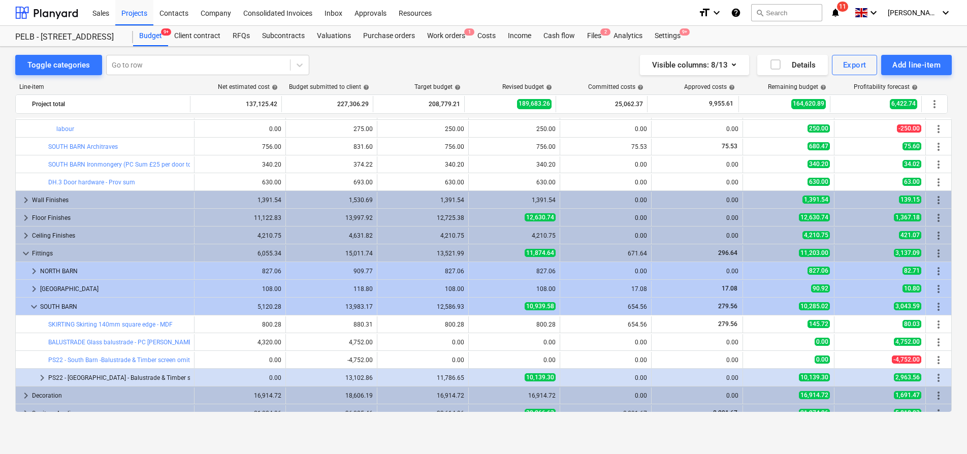
click at [36, 308] on span "keyboard_arrow_down" at bounding box center [34, 307] width 12 height 12
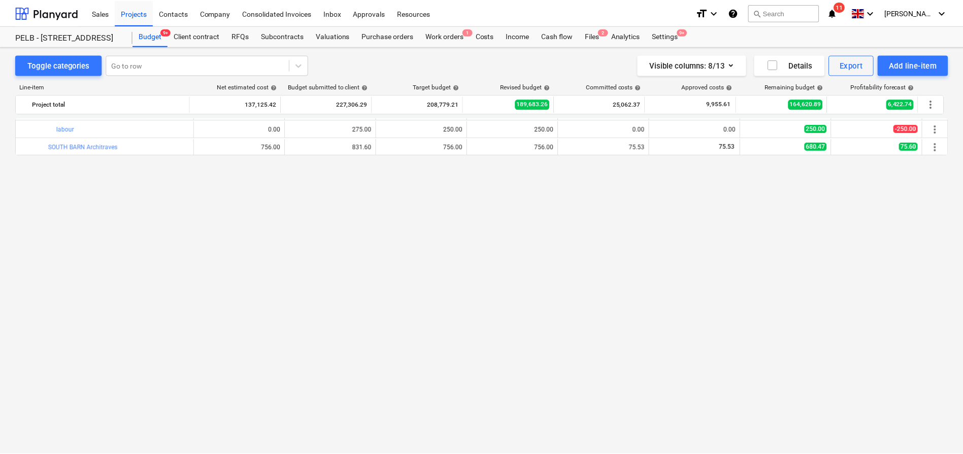
scroll to position [0, 0]
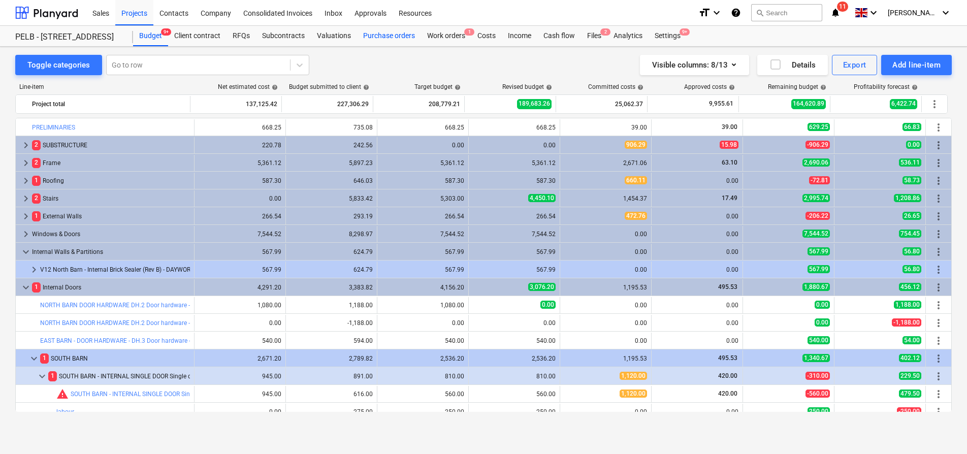
click at [384, 34] on div "Purchase orders" at bounding box center [389, 36] width 64 height 20
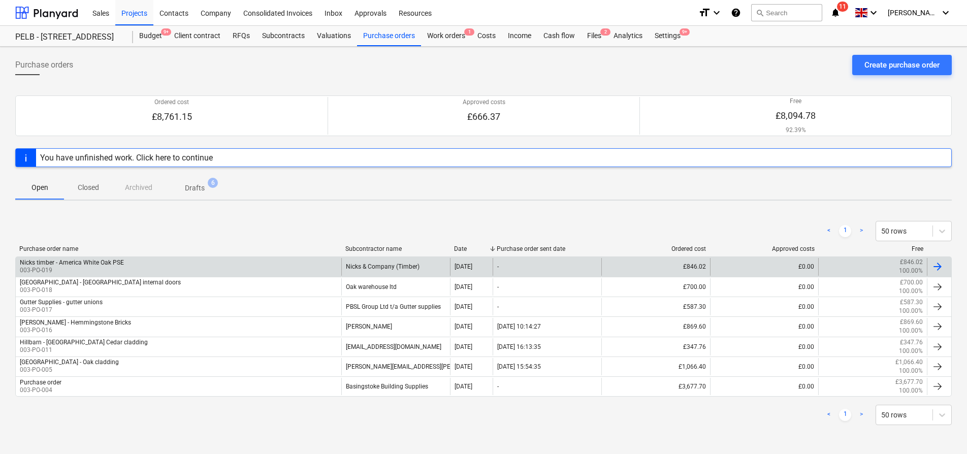
click at [184, 271] on div "Nicks timber - America White Oak PSE 003-PO-019" at bounding box center [178, 266] width 325 height 17
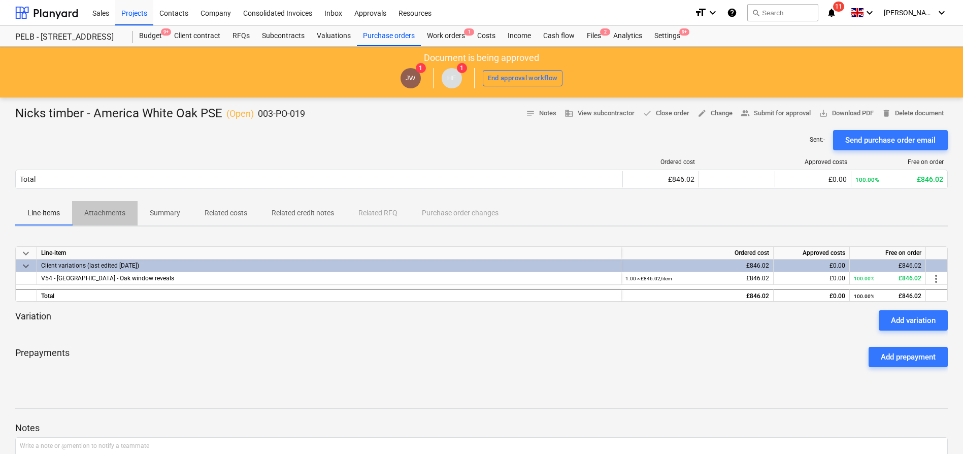
click at [111, 217] on p "Attachments" at bounding box center [104, 213] width 41 height 11
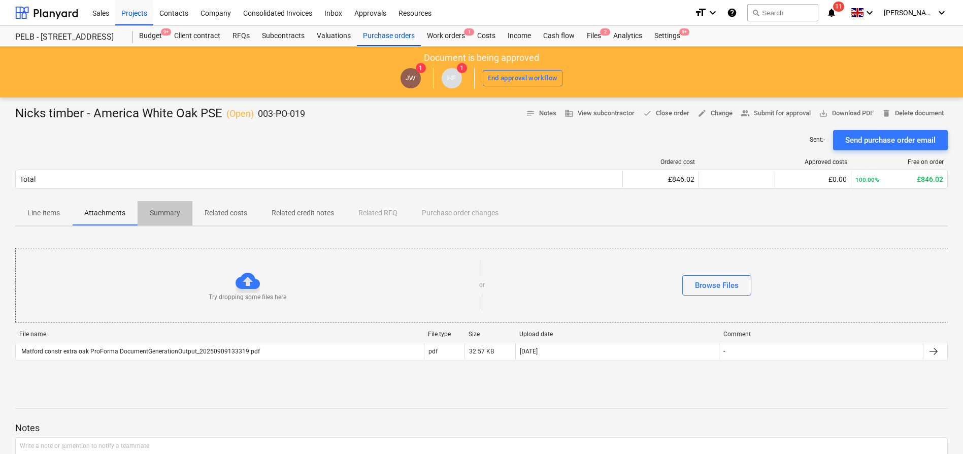
click at [182, 210] on span "Summary" at bounding box center [165, 213] width 55 height 17
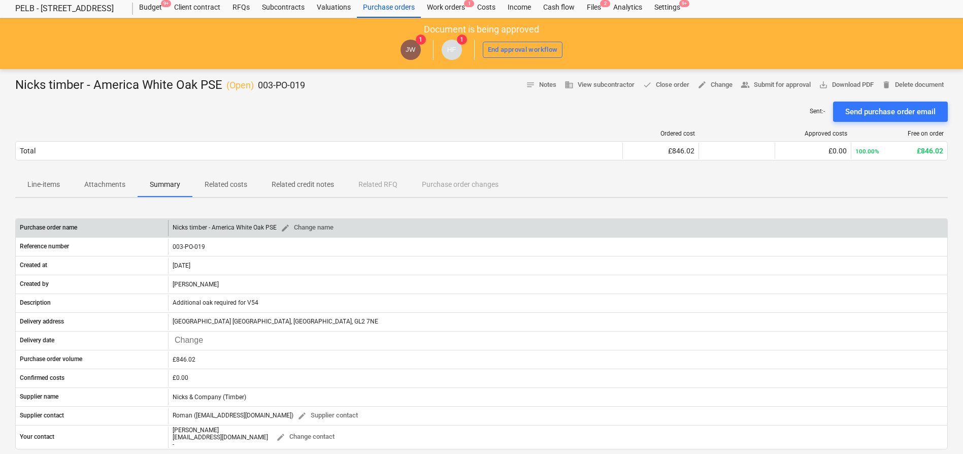
scroll to position [56, 0]
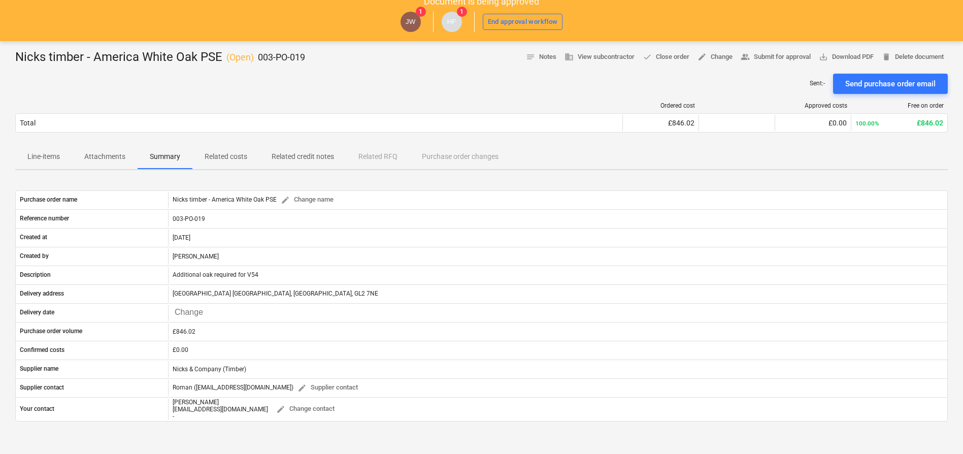
click at [230, 155] on p "Related costs" at bounding box center [226, 156] width 43 height 11
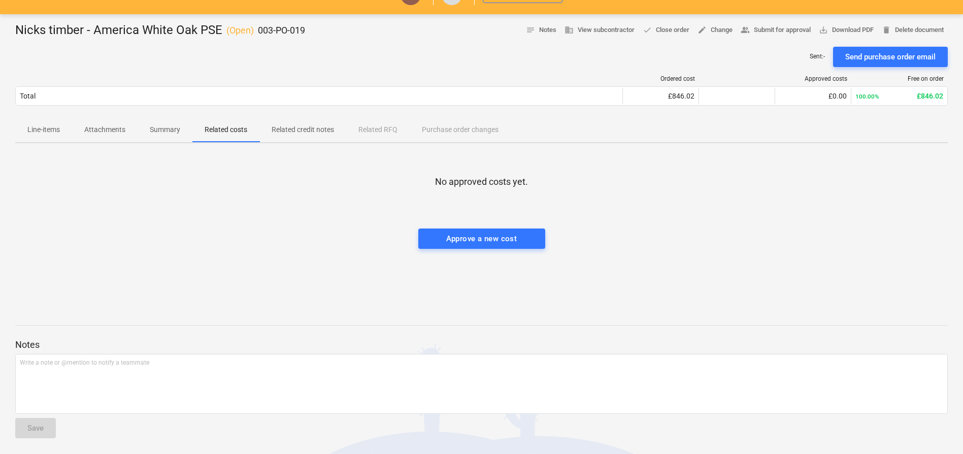
scroll to position [84, 0]
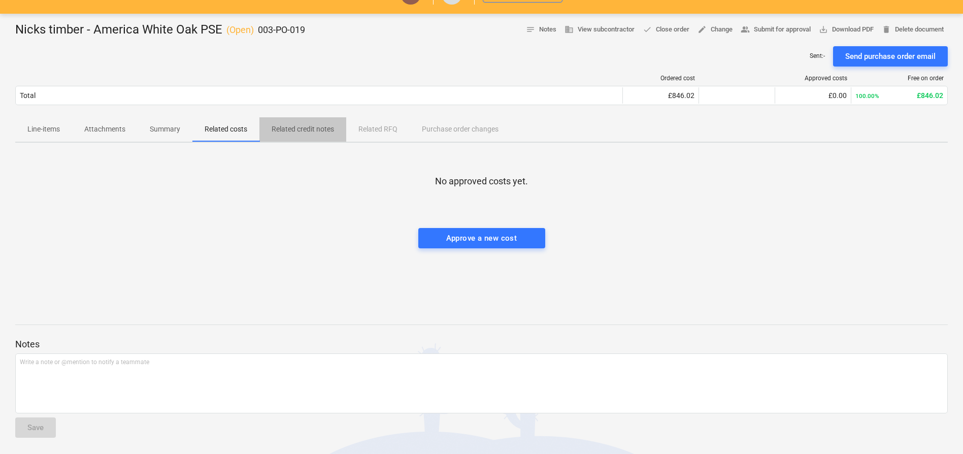
click at [303, 134] on p "Related credit notes" at bounding box center [303, 129] width 62 height 11
click at [151, 131] on p "Summary" at bounding box center [165, 129] width 30 height 11
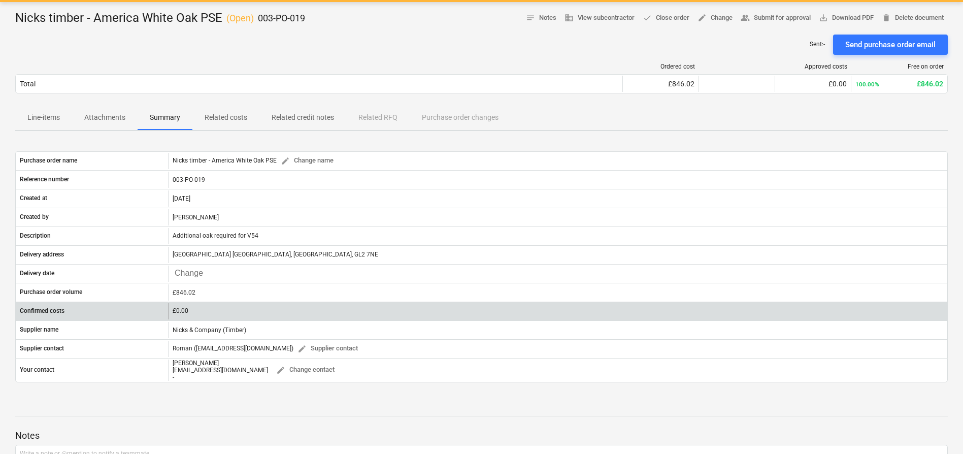
scroll to position [97, 0]
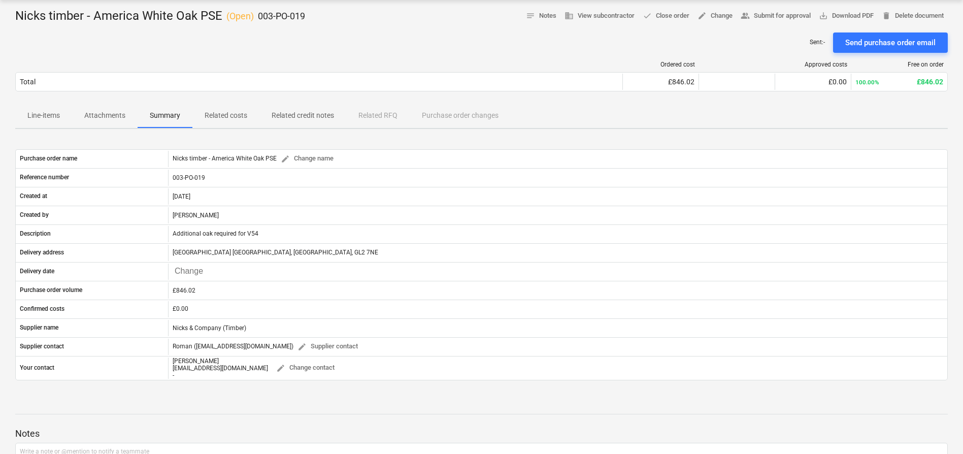
click at [113, 109] on span "Attachments" at bounding box center [104, 115] width 65 height 17
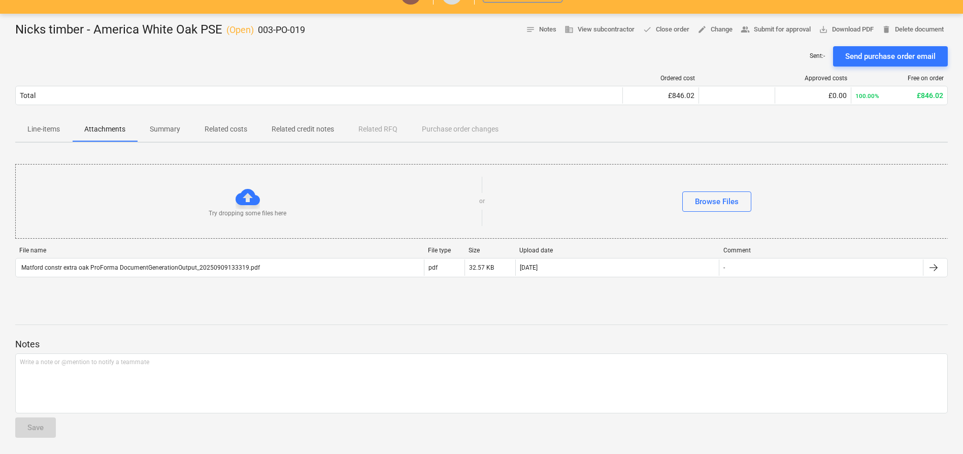
scroll to position [84, 0]
click at [51, 134] on p "Line-items" at bounding box center [43, 129] width 32 height 11
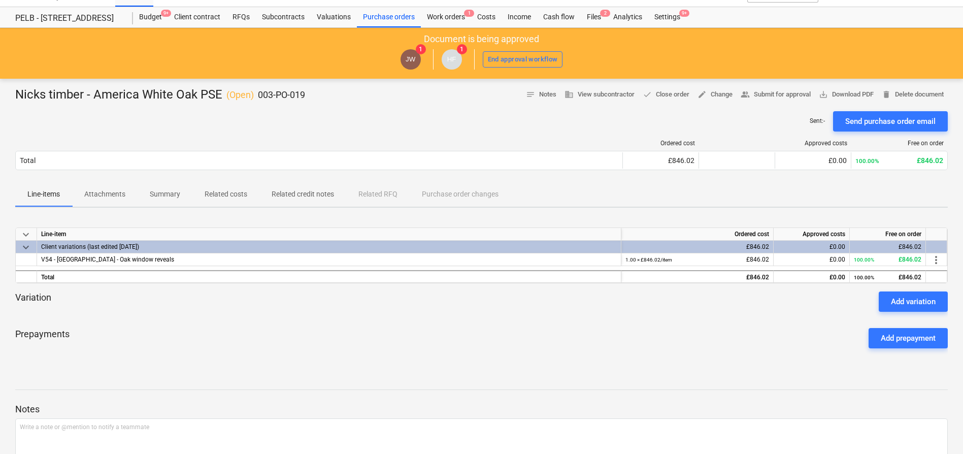
scroll to position [18, 0]
click at [208, 18] on div "Client contract" at bounding box center [197, 18] width 58 height 20
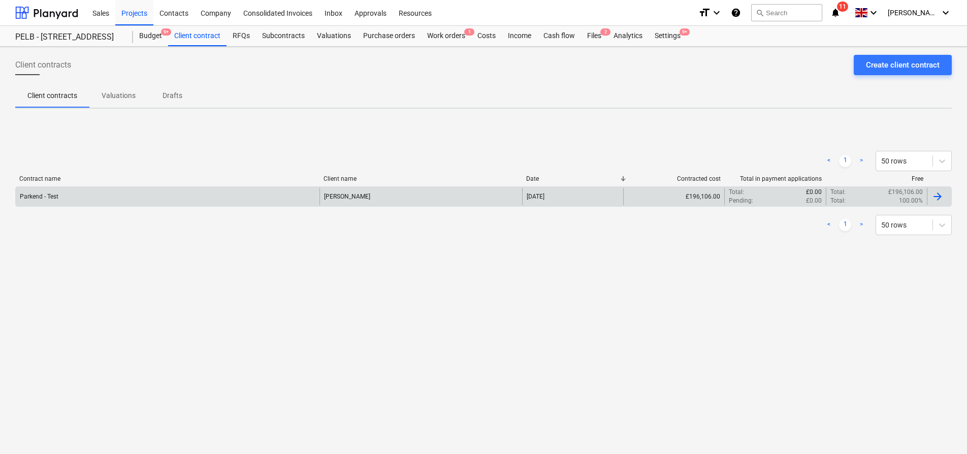
click at [117, 197] on div "Parkend - Test" at bounding box center [168, 196] width 304 height 17
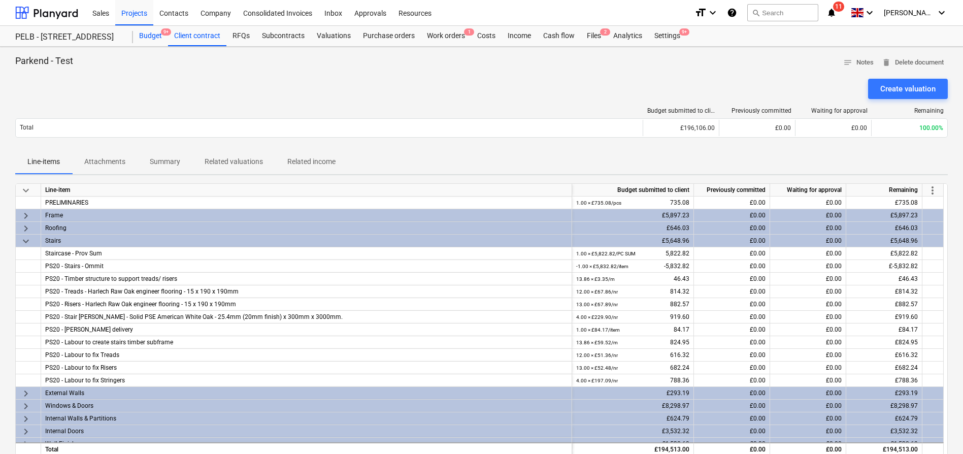
click at [151, 39] on div "Budget 9+" at bounding box center [150, 36] width 35 height 20
